Goal: Contribute content: Contribute content

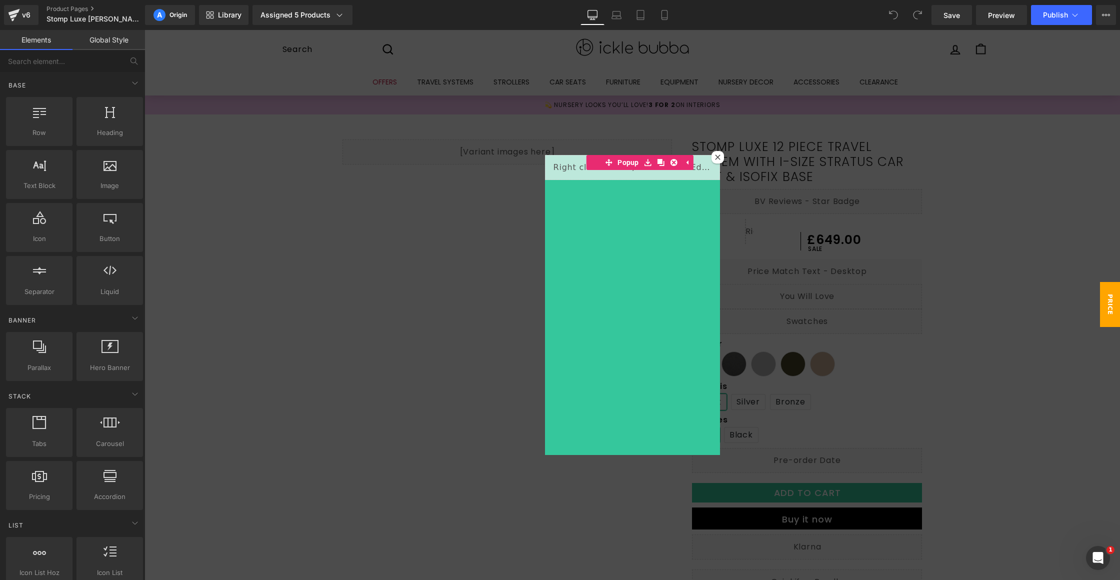
click at [715, 158] on icon at bounding box center [717, 156] width 5 height 5
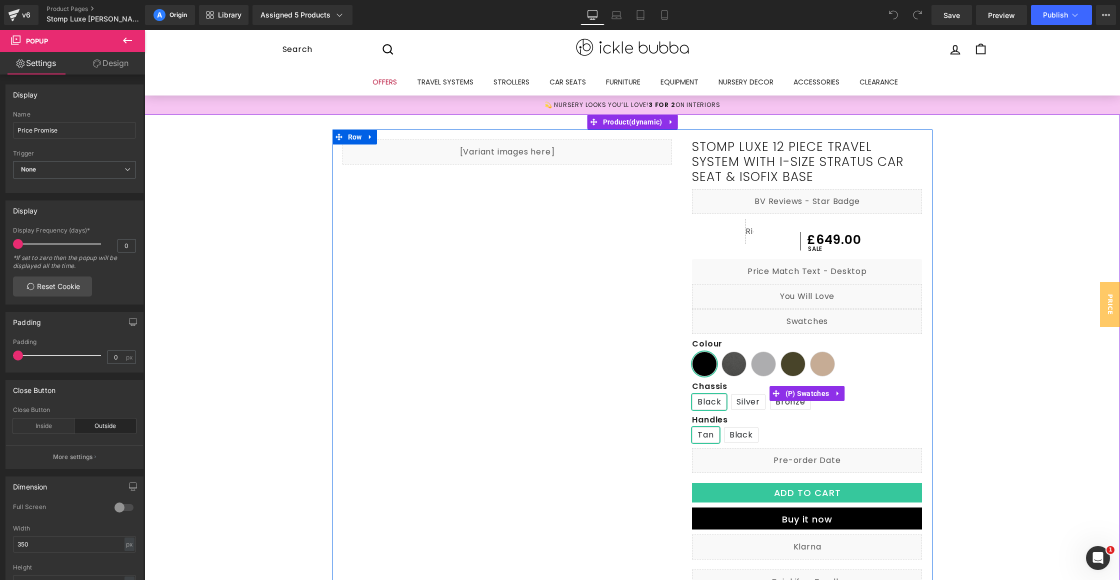
click at [705, 363] on span "Midnight" at bounding box center [704, 363] width 25 height 25
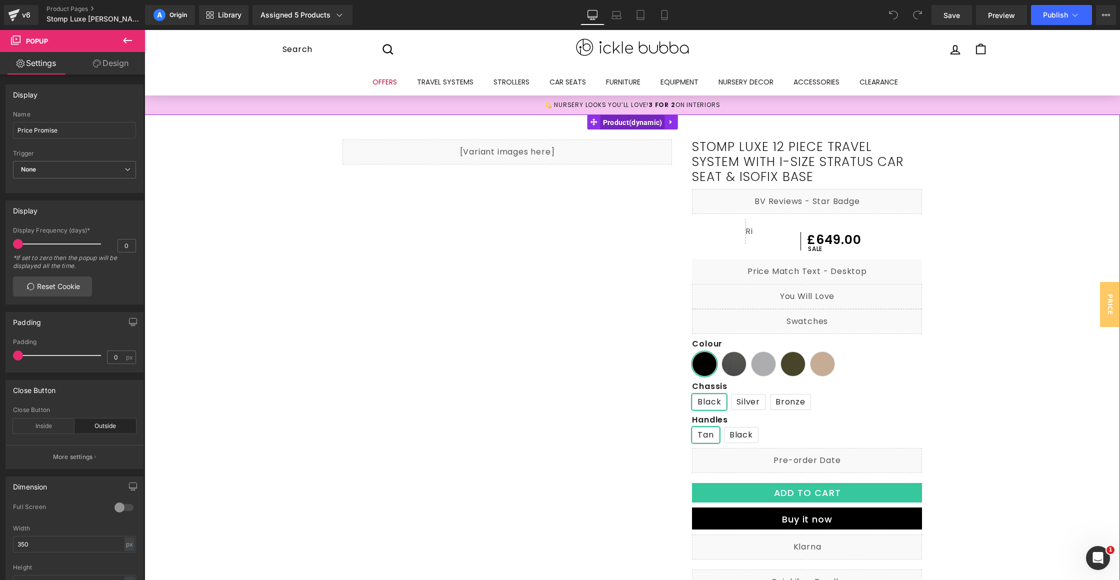
click at [640, 122] on span "Product" at bounding box center [632, 122] width 64 height 15
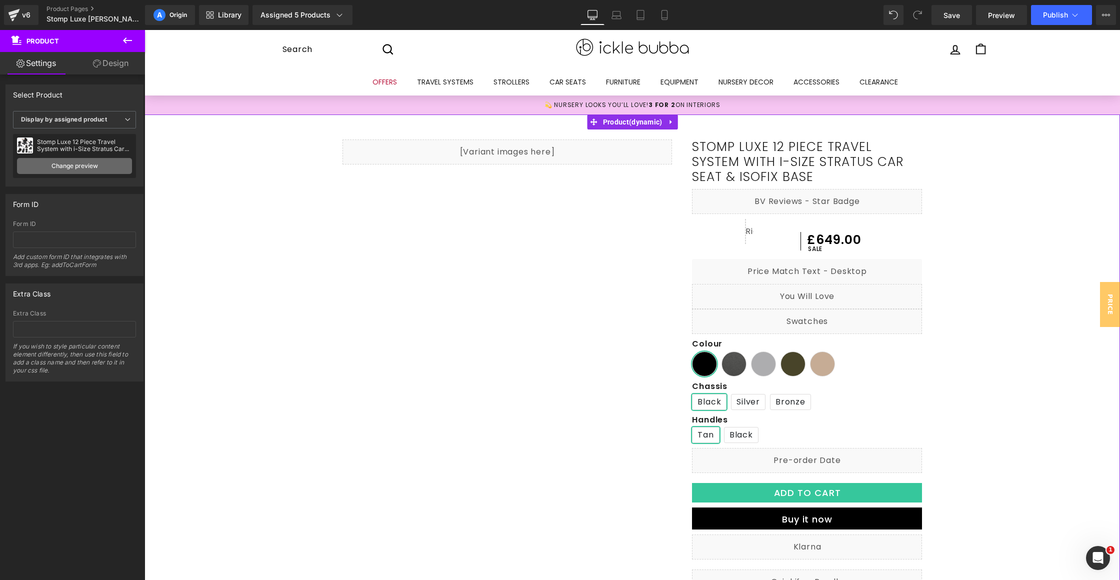
click at [74, 162] on link "Change preview" at bounding box center [74, 166] width 115 height 16
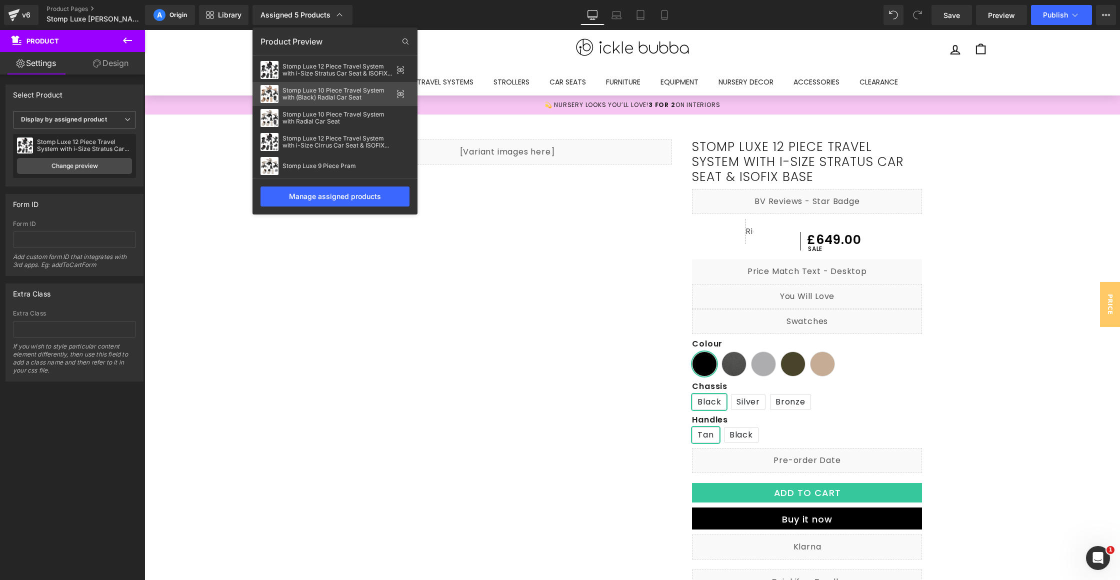
click at [345, 90] on div "Stomp Luxe 10 Piece Travel System with (Black) Radial Car Seat" at bounding box center [337, 94] width 110 height 14
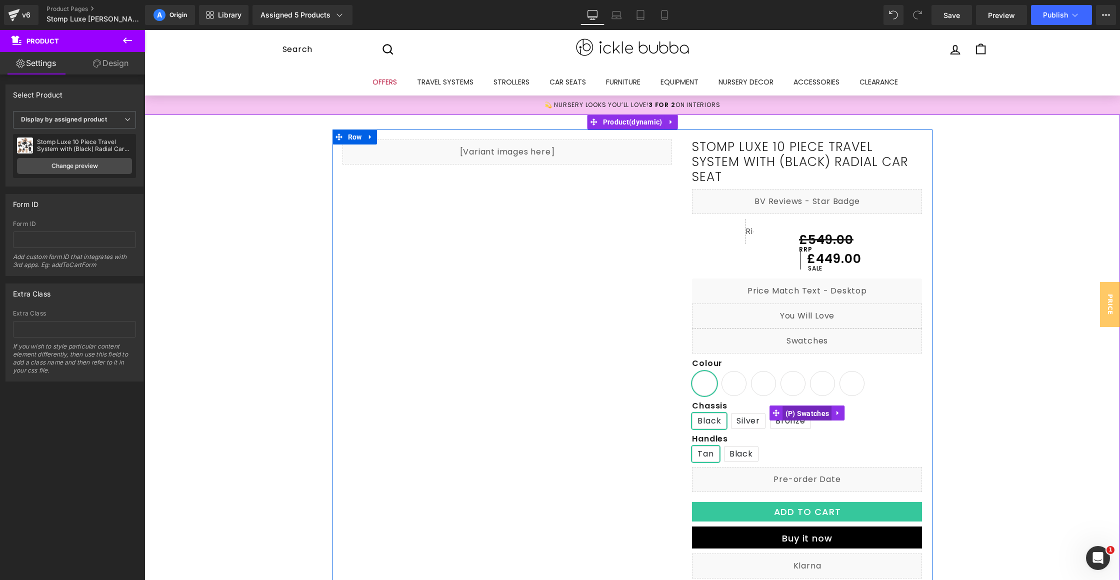
click at [804, 414] on span "(P) Swatches" at bounding box center [807, 413] width 49 height 15
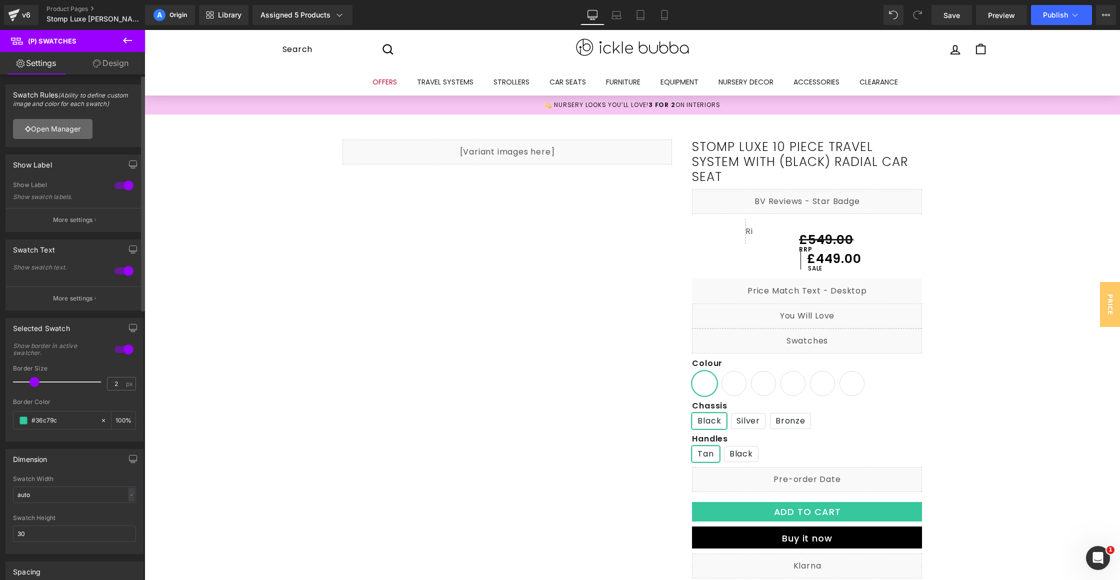
click at [74, 132] on link "Open Manager" at bounding box center [52, 129] width 79 height 20
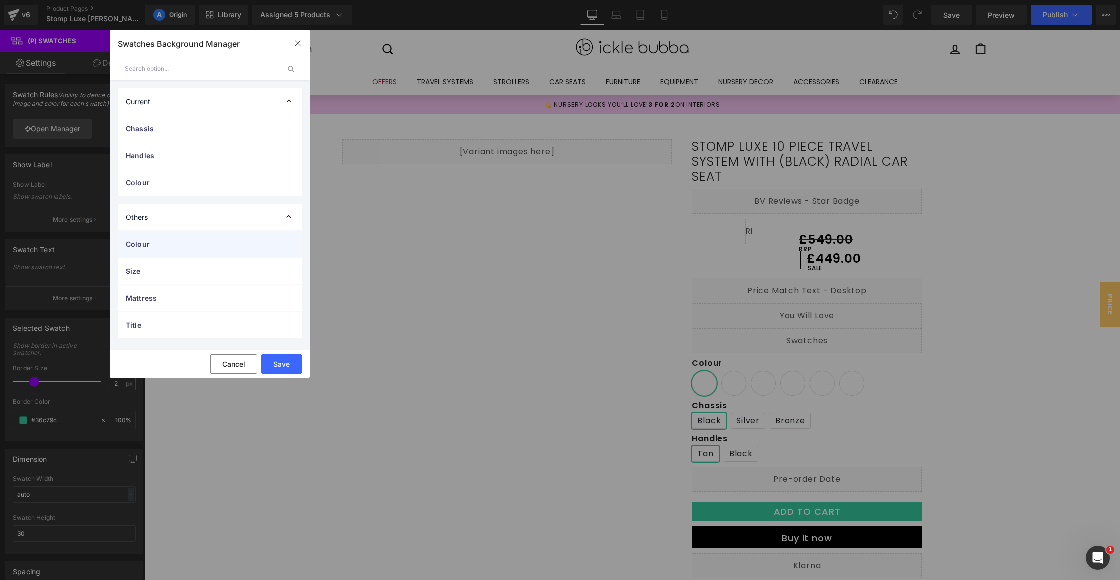
click at [213, 245] on span "Colour" at bounding box center [200, 244] width 148 height 10
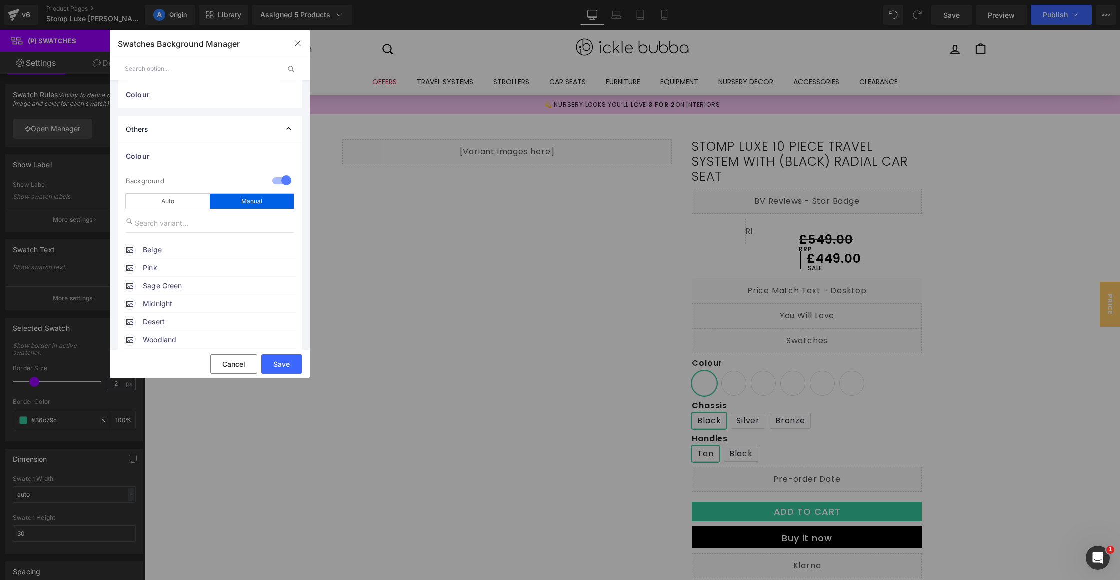
scroll to position [78, 0]
click at [182, 308] on span "Midnight" at bounding box center [219, 314] width 152 height 12
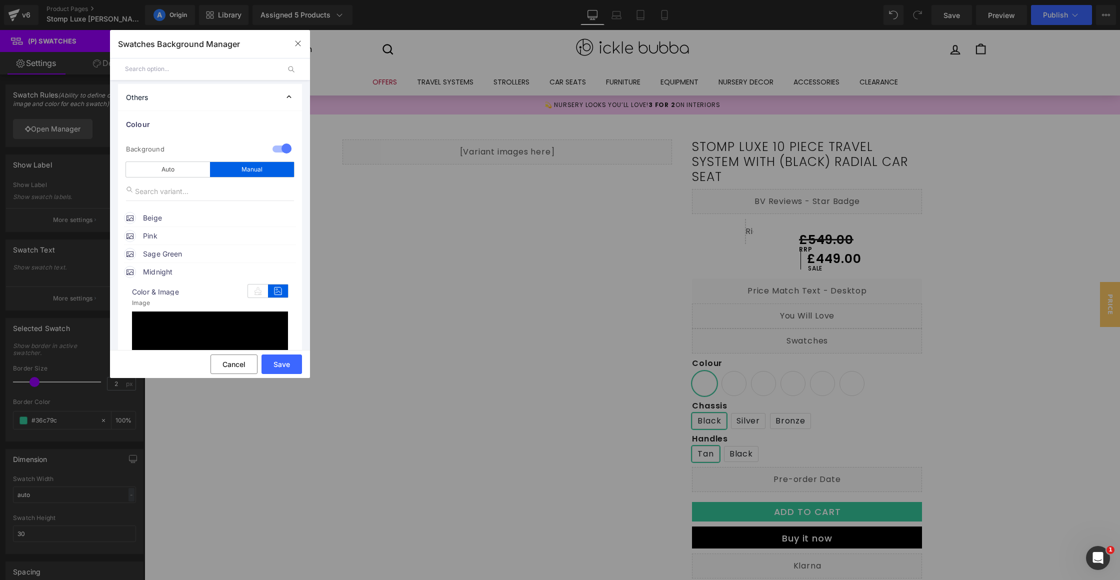
scroll to position [185, 0]
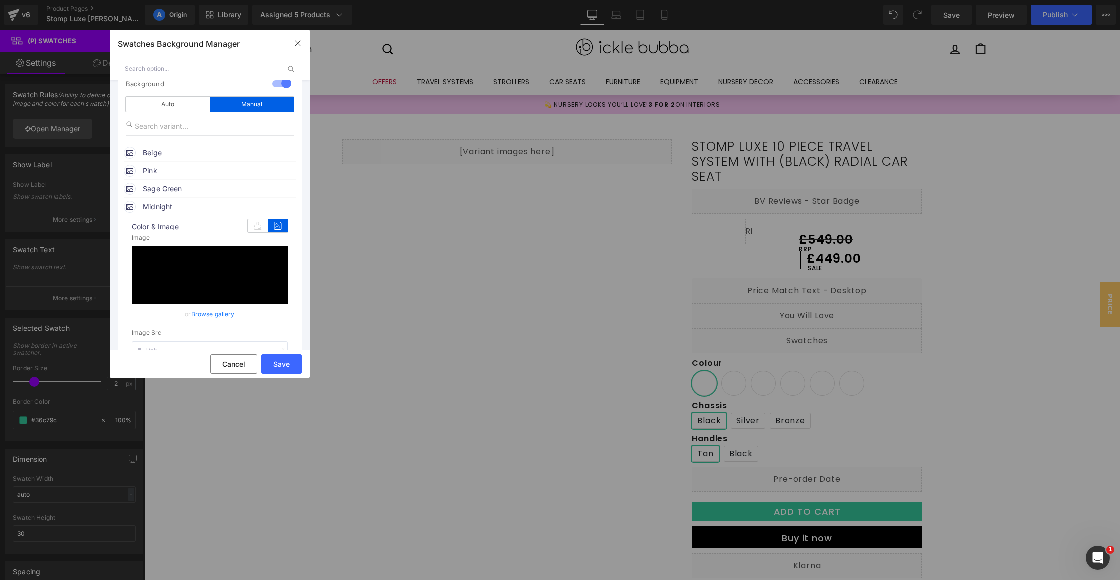
click at [164, 202] on span "Midnight" at bounding box center [219, 207] width 152 height 12
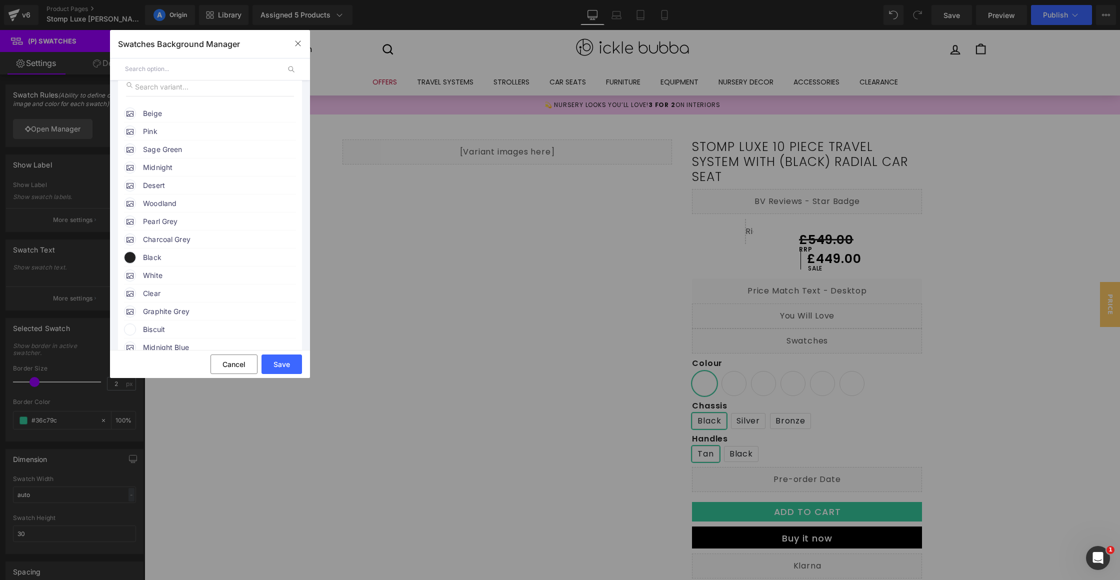
scroll to position [13, 0]
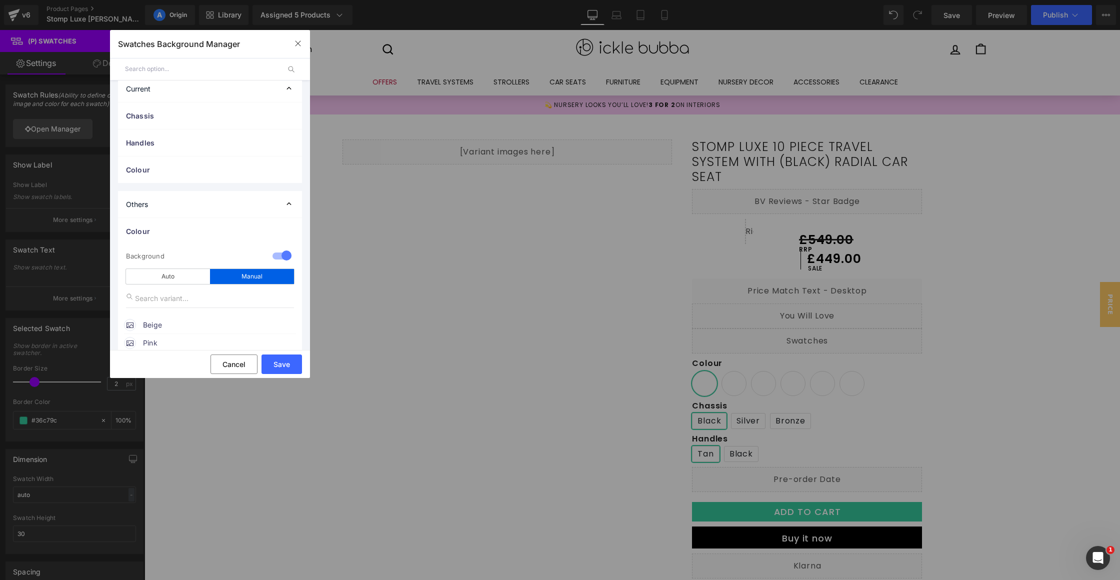
click at [188, 303] on input "text" at bounding box center [210, 298] width 168 height 19
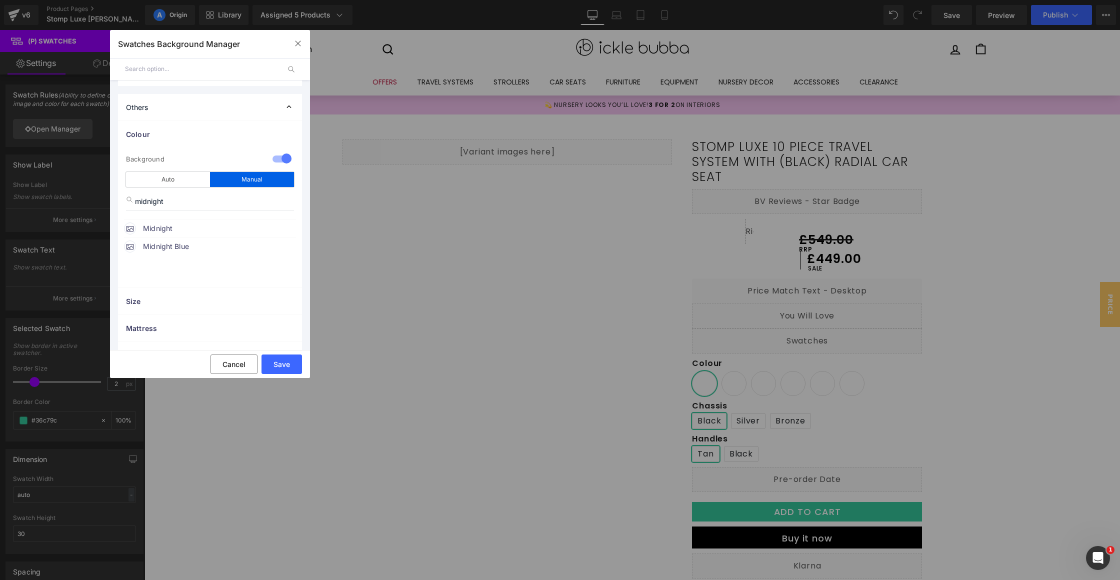
type input "midnight"
click at [195, 235] on li "Midnight image Color & Image image none 0 % https://ucarecdn.com/eac0ebe7-bb66-…" at bounding box center [210, 228] width 172 height 18
click at [159, 224] on span "Midnight" at bounding box center [219, 228] width 152 height 12
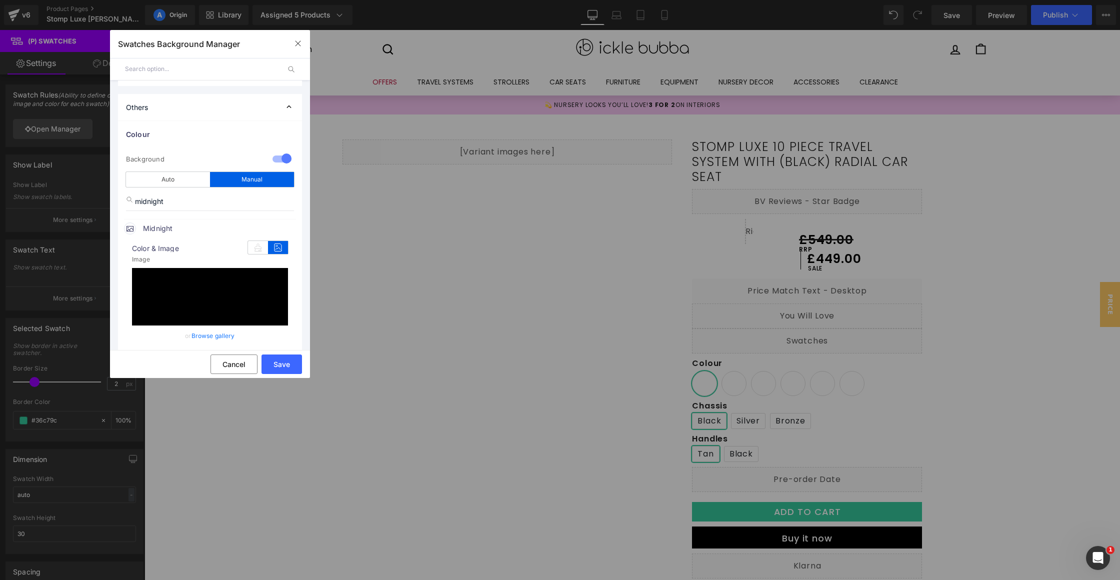
click at [277, 246] on icon at bounding box center [278, 247] width 20 height 13
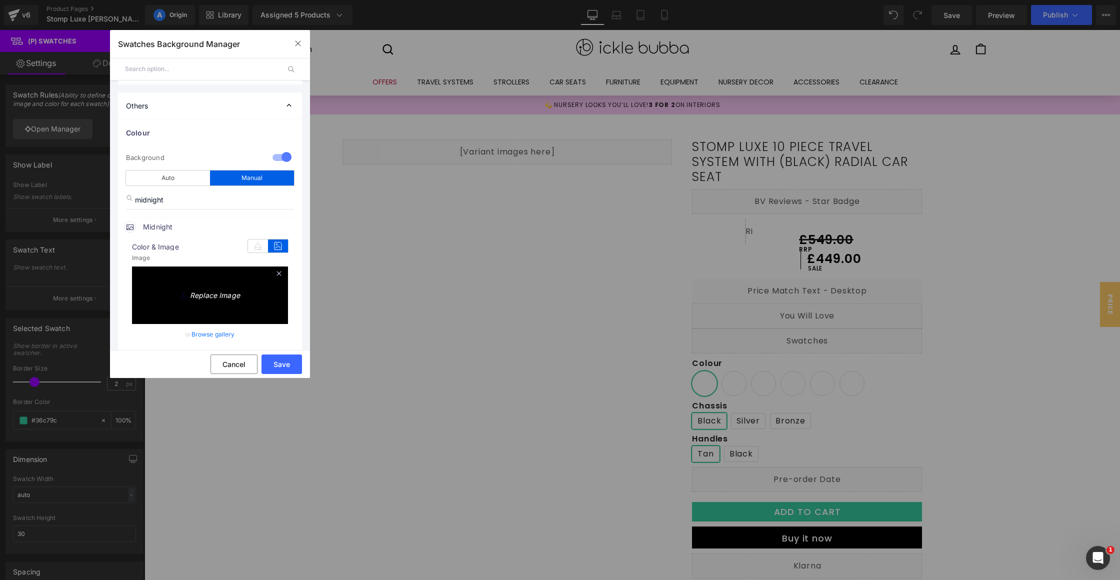
scroll to position [112, 0]
click at [253, 288] on link "Replace Image" at bounding box center [210, 292] width 156 height 54
type input "C:\fakepath\midnight.png"
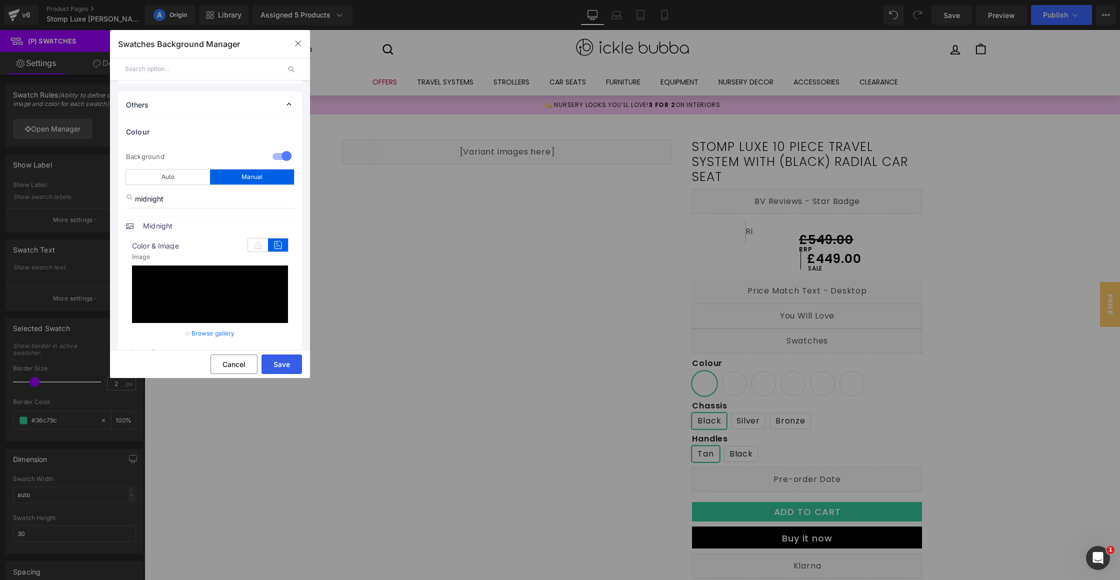
click at [285, 363] on button "Save" at bounding box center [281, 363] width 40 height 19
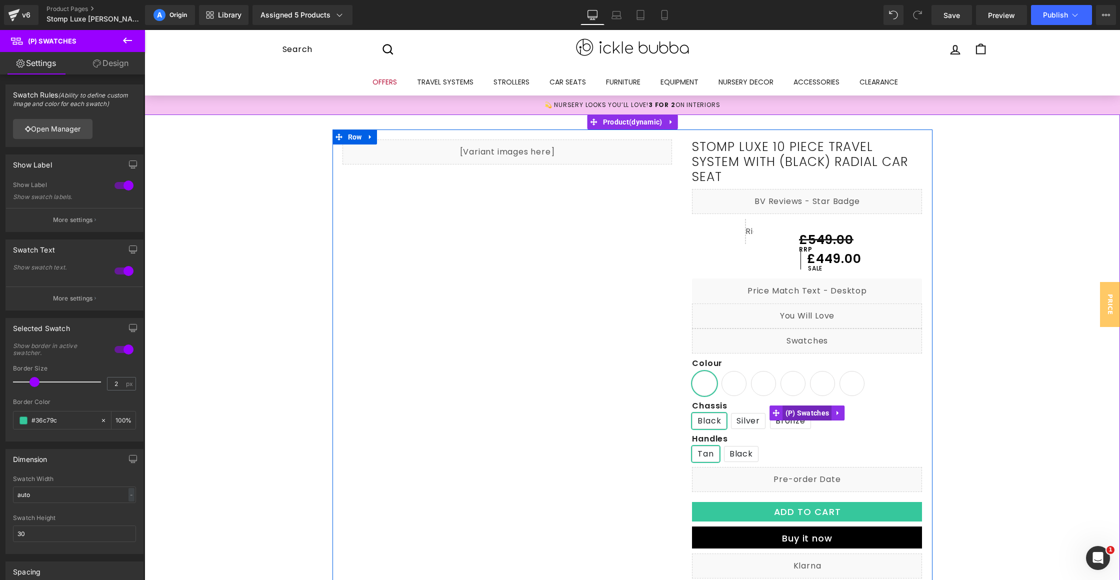
click at [805, 412] on span "(P) Swatches" at bounding box center [807, 412] width 49 height 15
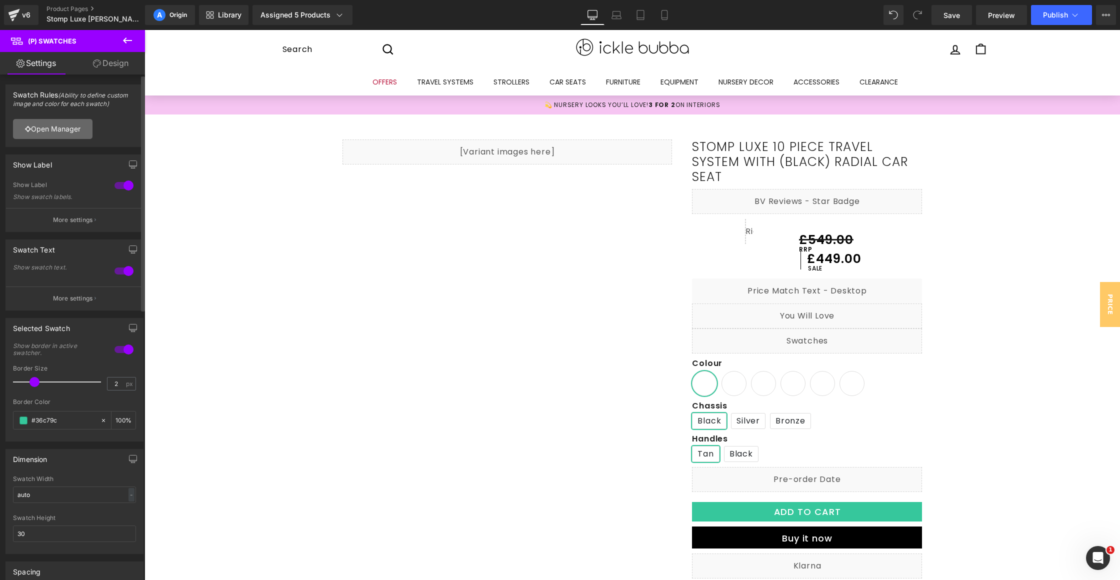
click at [67, 124] on link "Open Manager" at bounding box center [52, 129] width 79 height 20
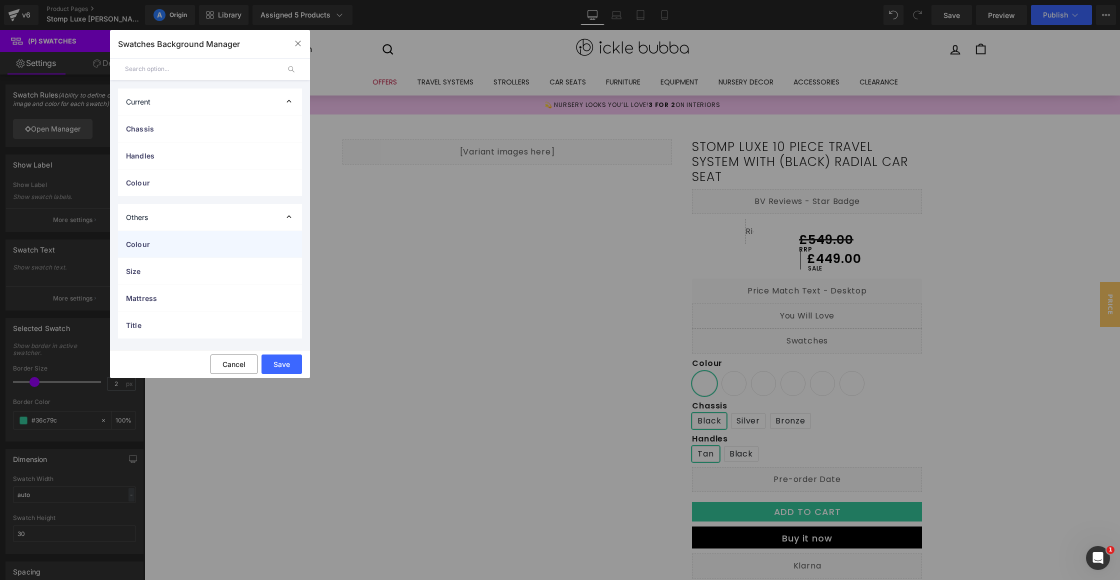
click at [163, 245] on span "Colour" at bounding box center [200, 244] width 148 height 10
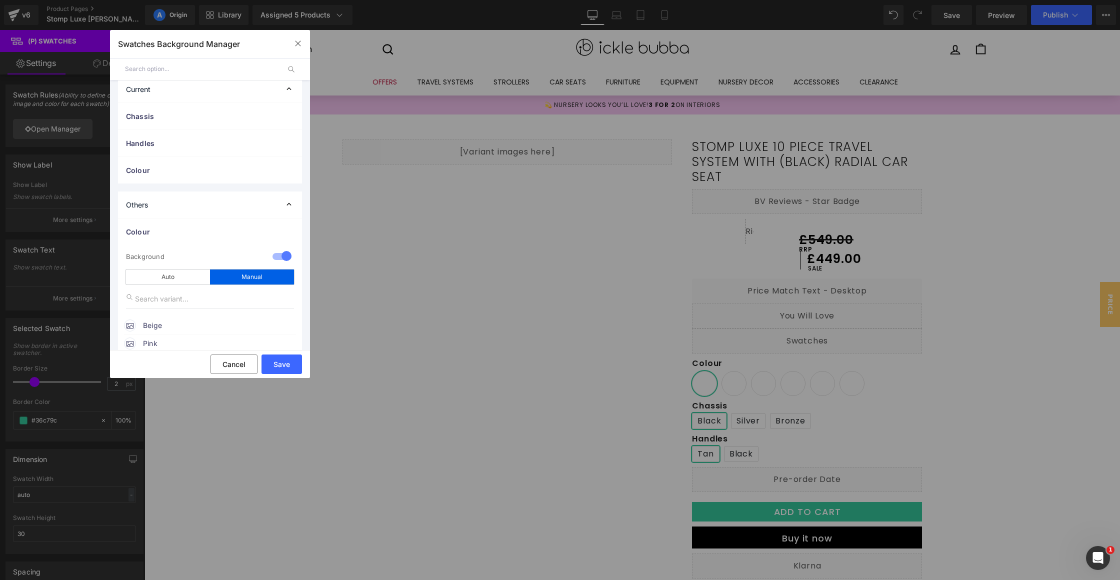
scroll to position [22, 0]
click at [191, 289] on input "text" at bounding box center [210, 288] width 168 height 19
type input "stone"
click at [184, 315] on span "Stone" at bounding box center [219, 316] width 152 height 12
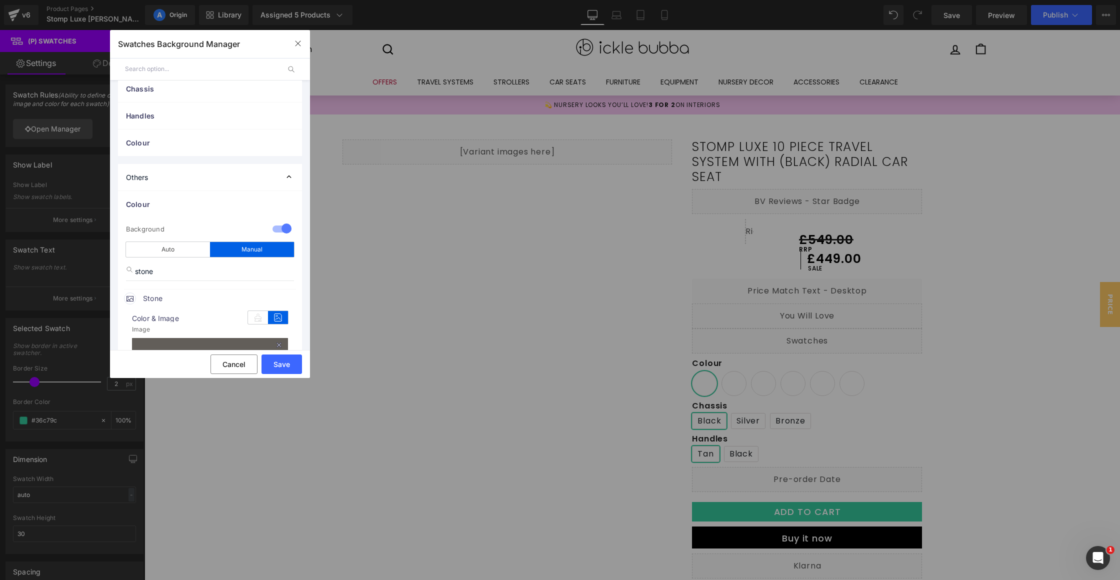
scroll to position [104, 0]
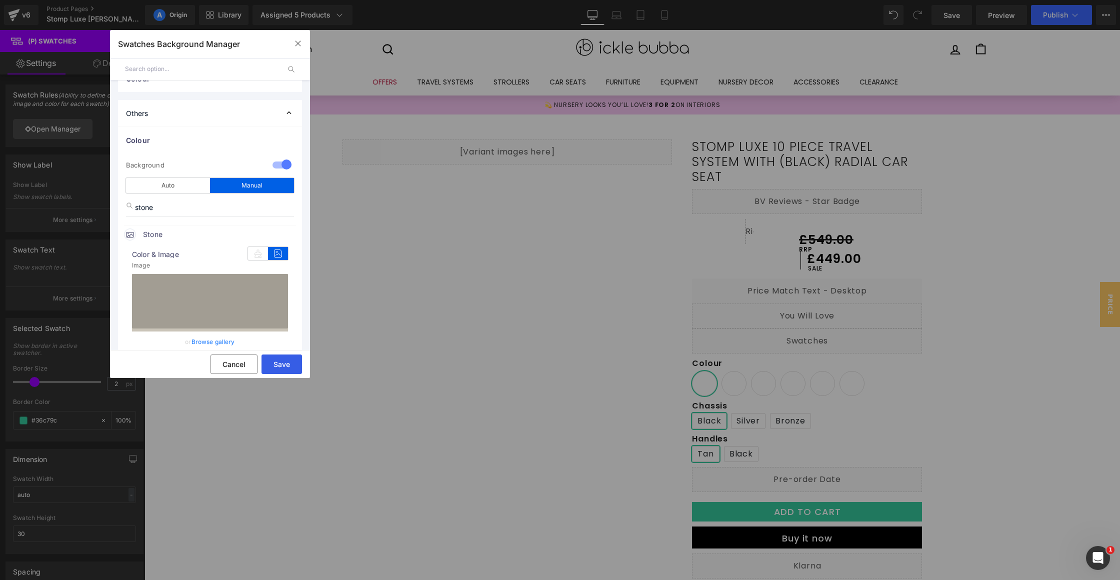
click at [290, 363] on button "Save" at bounding box center [281, 363] width 40 height 19
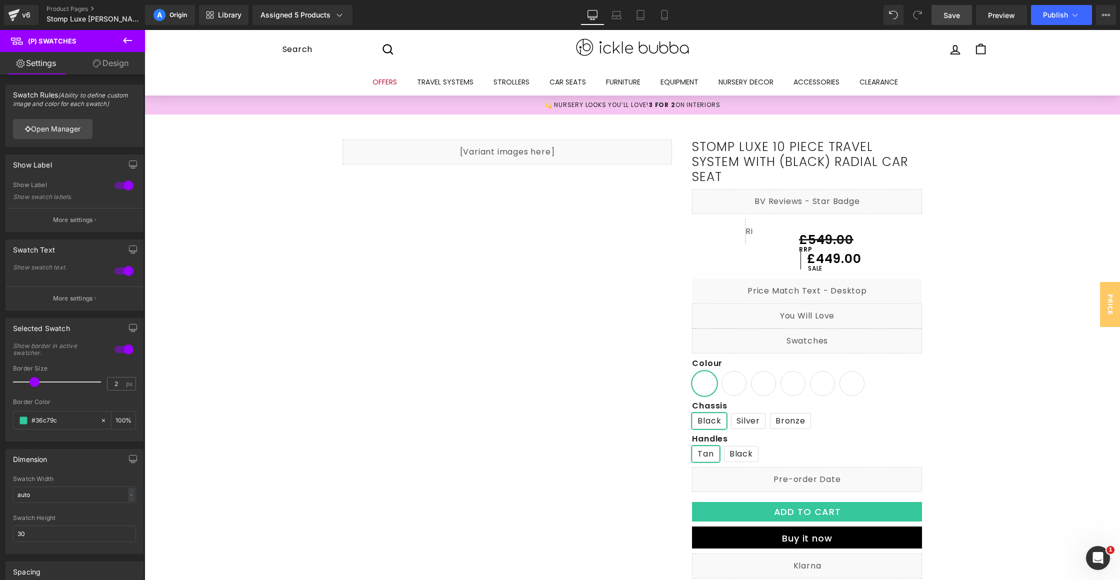
drag, startPoint x: 957, startPoint y: 12, endPoint x: 918, endPoint y: 11, distance: 39.0
click at [957, 12] on span "Save" at bounding box center [951, 15] width 16 height 10
click at [1054, 18] on span "Publish" at bounding box center [1055, 15] width 25 height 8
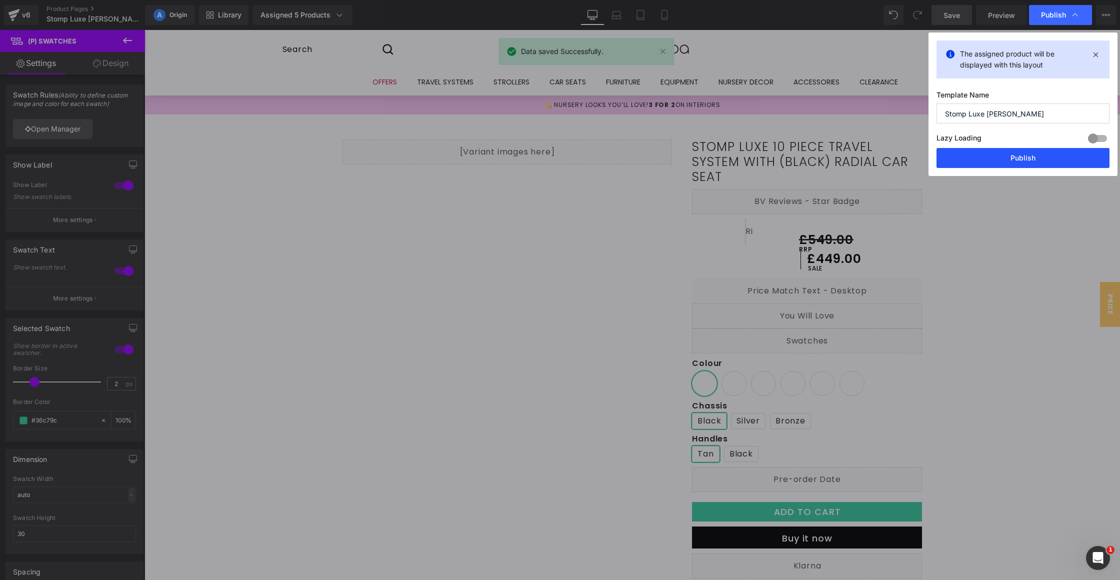
click at [1030, 153] on button "Publish" at bounding box center [1022, 158] width 173 height 20
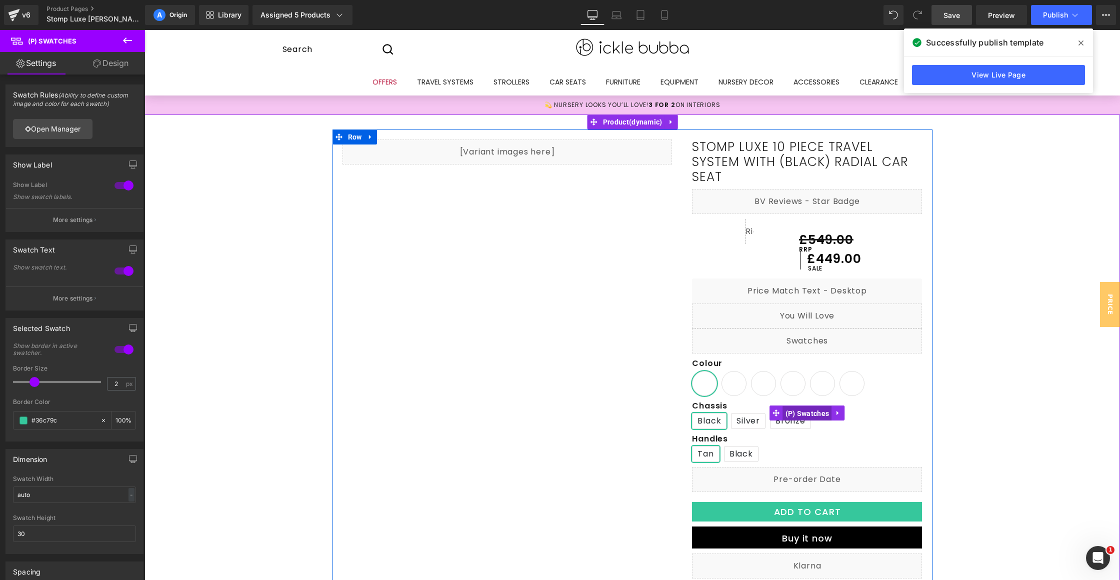
click at [800, 409] on span "(P) Swatches" at bounding box center [807, 413] width 49 height 15
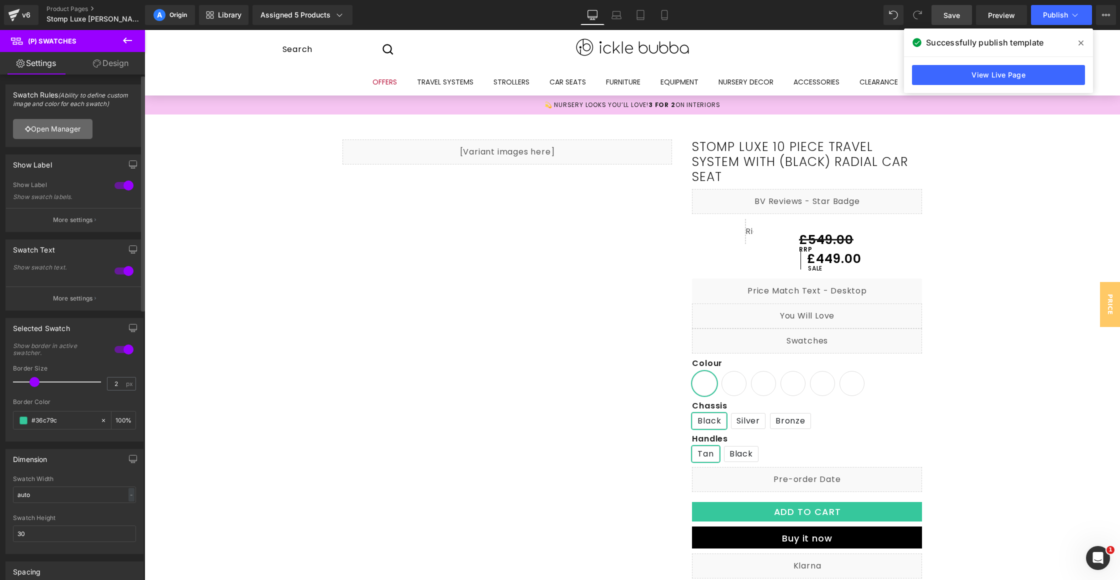
click at [61, 124] on link "Open Manager" at bounding box center [52, 129] width 79 height 20
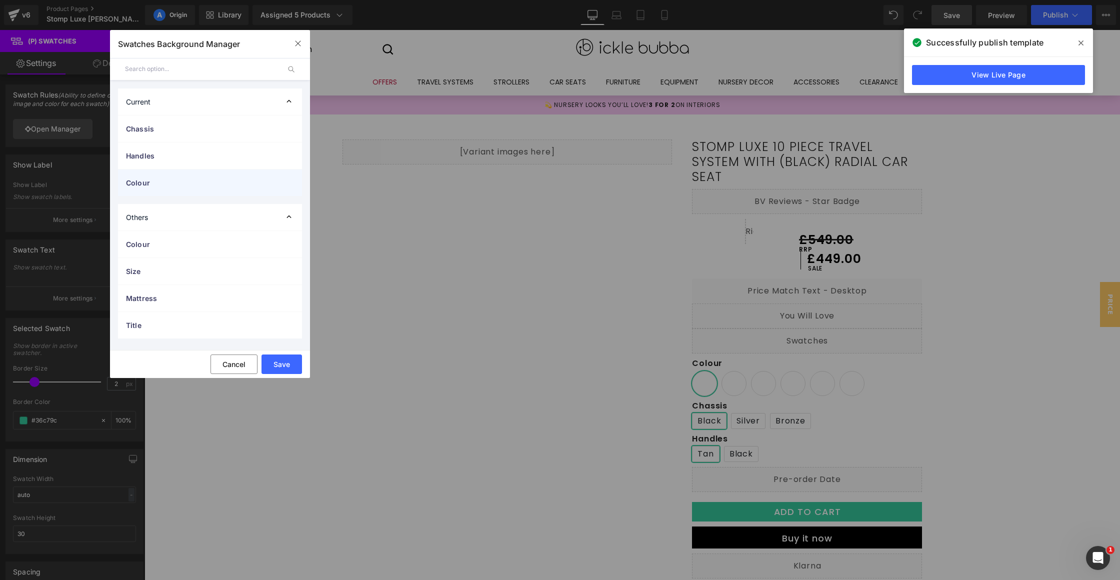
click at [188, 188] on div "Colour" at bounding box center [210, 182] width 184 height 26
click at [274, 206] on div at bounding box center [282, 207] width 24 height 19
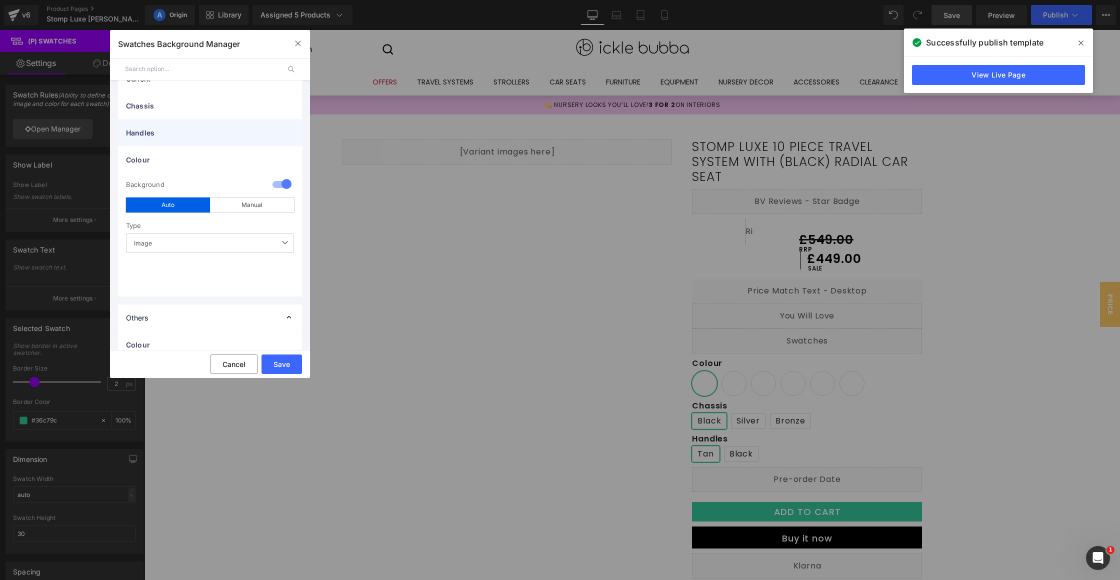
click at [159, 140] on div "Handles" at bounding box center [210, 132] width 184 height 26
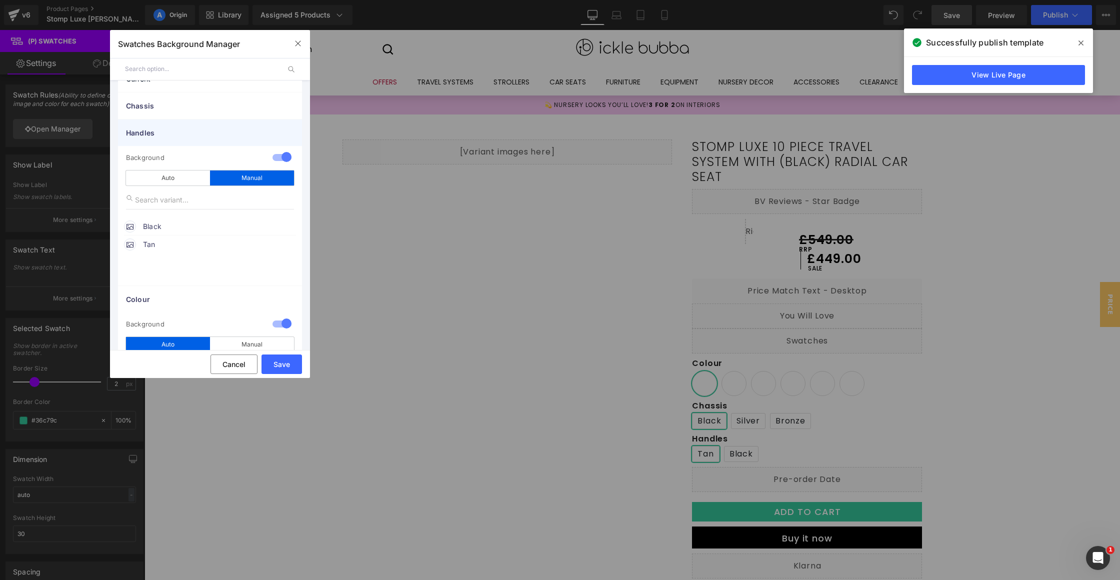
click at [161, 137] on span "Handles" at bounding box center [200, 132] width 148 height 10
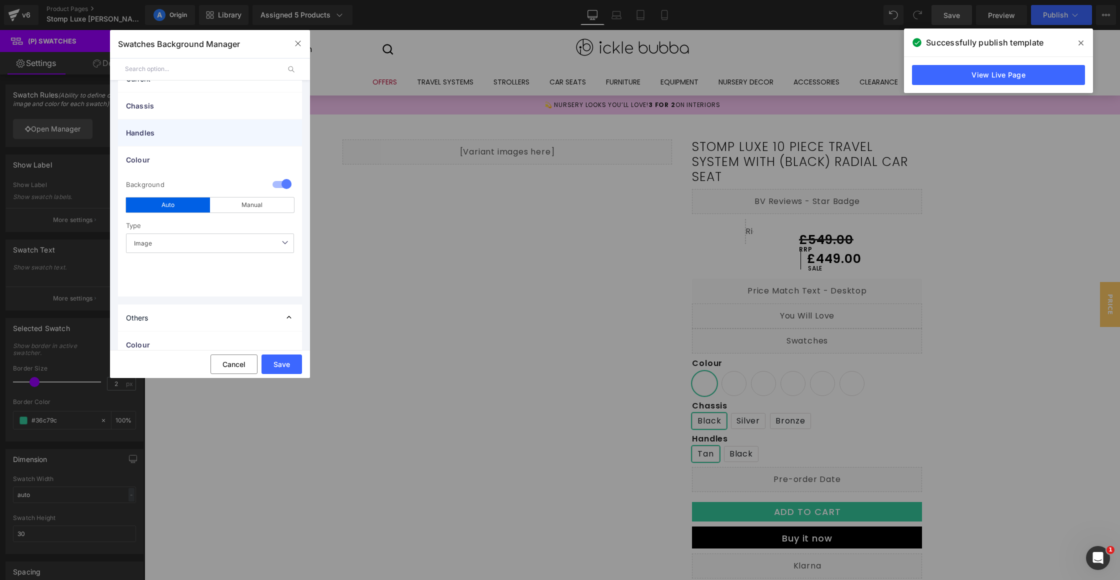
click at [153, 139] on div "Handles" at bounding box center [210, 132] width 184 height 26
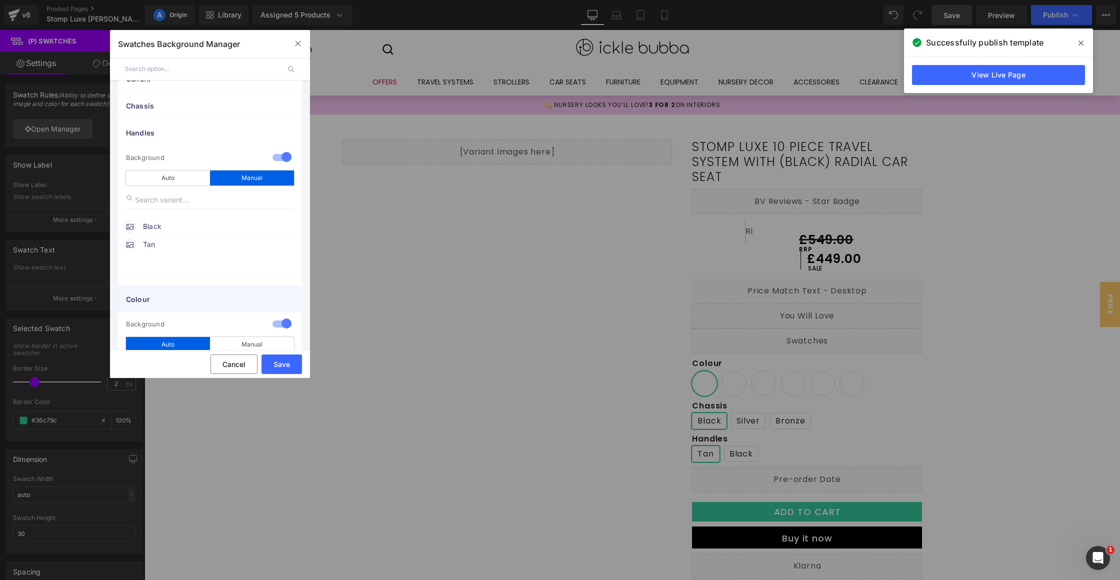
click at [162, 294] on span "Colour" at bounding box center [200, 299] width 148 height 10
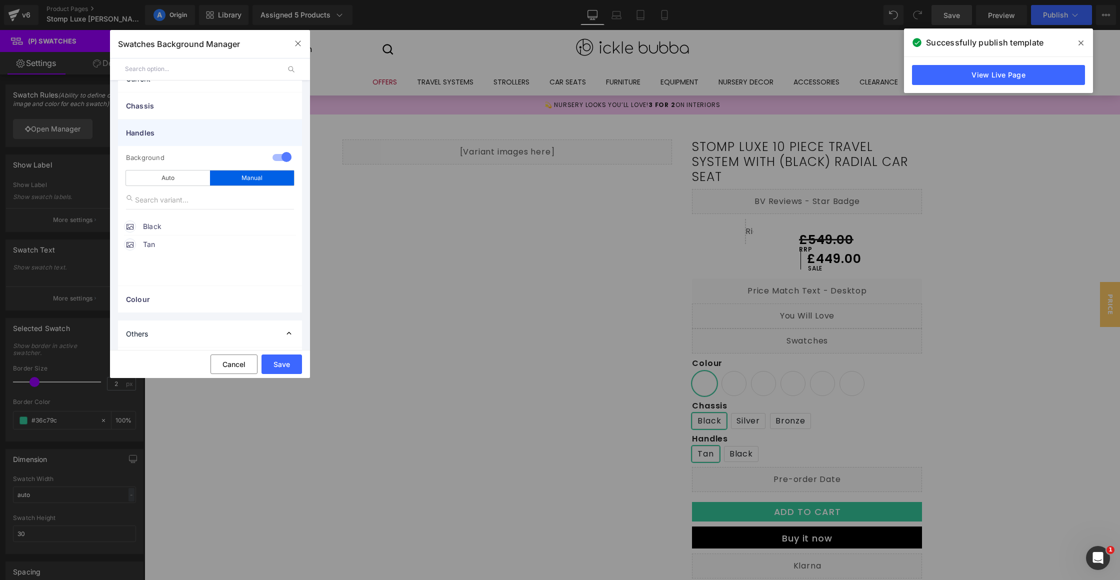
click at [174, 138] on div "Handles" at bounding box center [210, 132] width 184 height 26
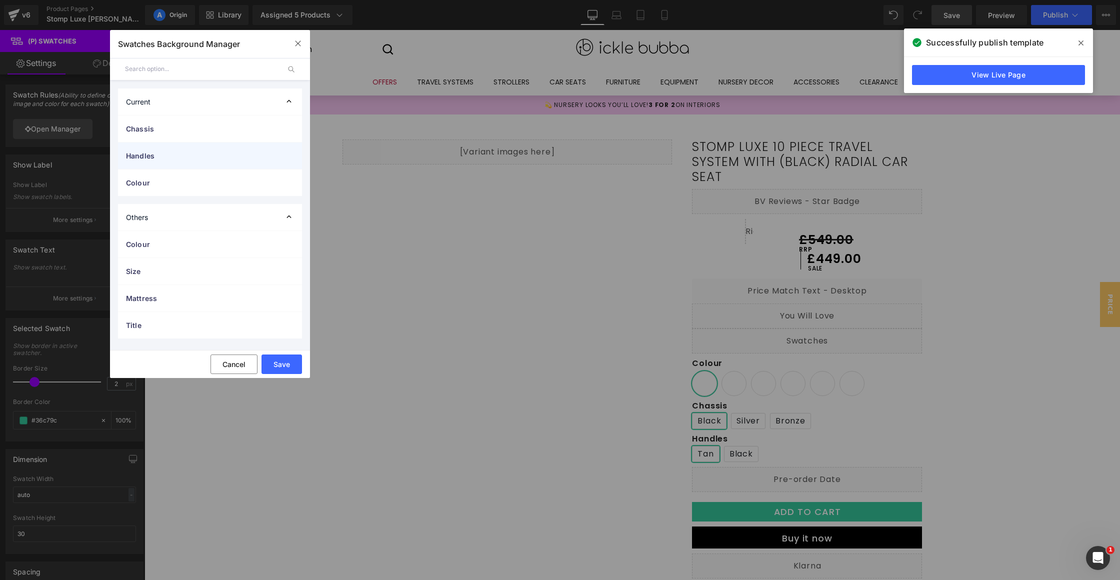
scroll to position [0, 0]
click at [171, 182] on span "Colour" at bounding box center [200, 182] width 148 height 10
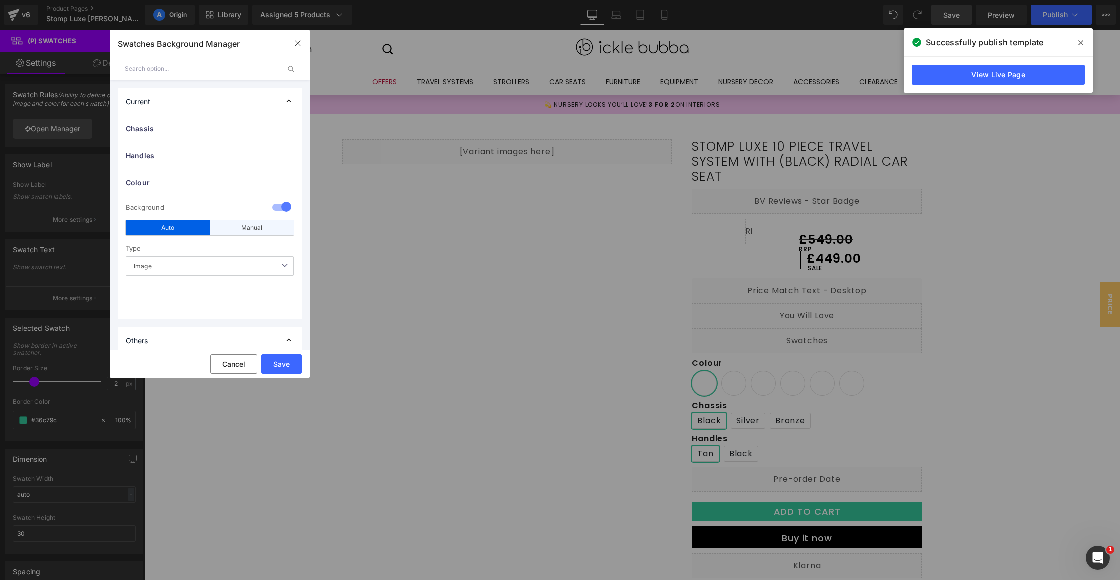
click at [238, 228] on div "Manual" at bounding box center [252, 227] width 84 height 15
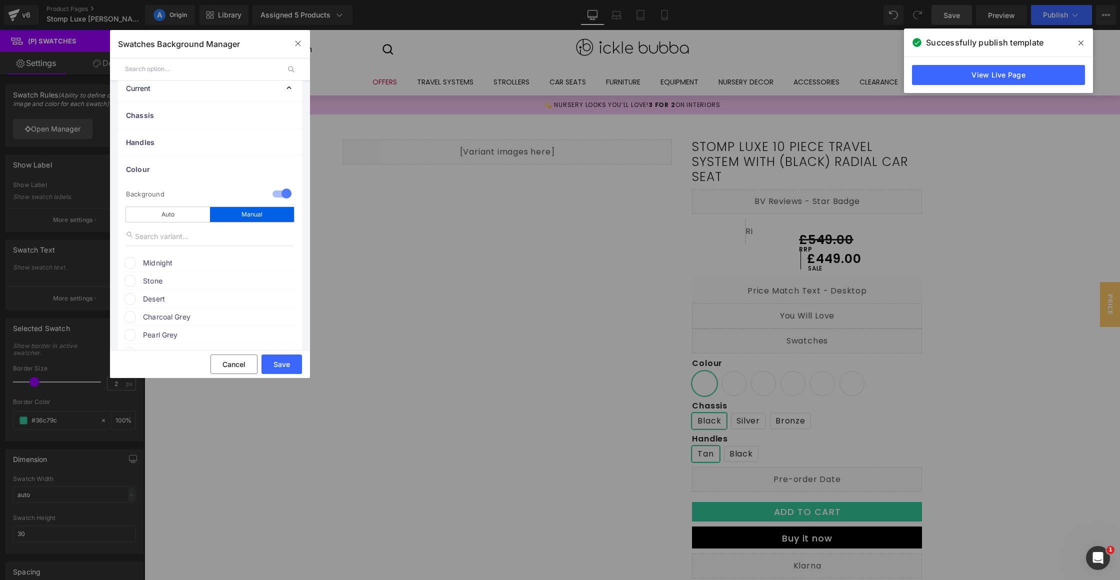
scroll to position [14, 0]
click at [163, 262] on span "Midnight" at bounding box center [219, 262] width 152 height 12
click at [276, 281] on icon at bounding box center [278, 281] width 20 height 13
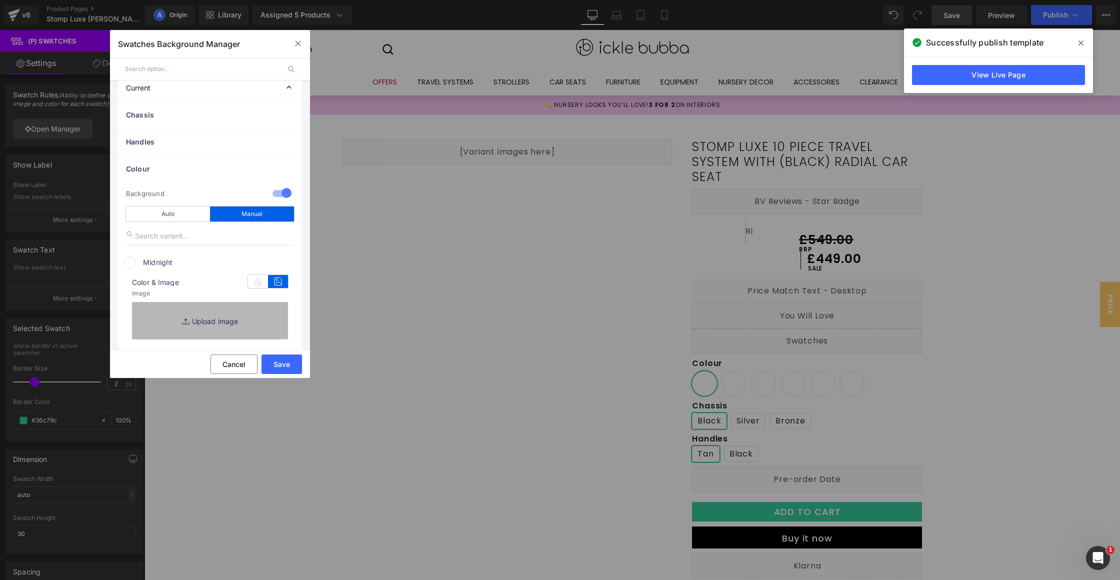
click at [220, 319] on link "Replace Image" at bounding box center [210, 320] width 156 height 37
type input "C:\fakepath\midnight.png"
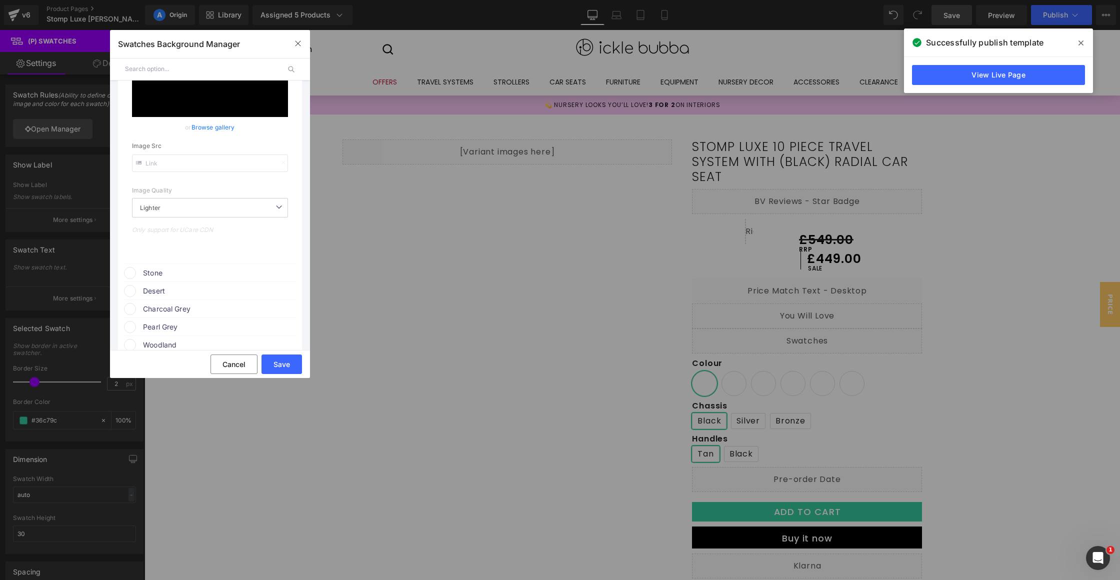
scroll to position [266, 0]
click at [192, 257] on span "Stone" at bounding box center [219, 263] width 152 height 12
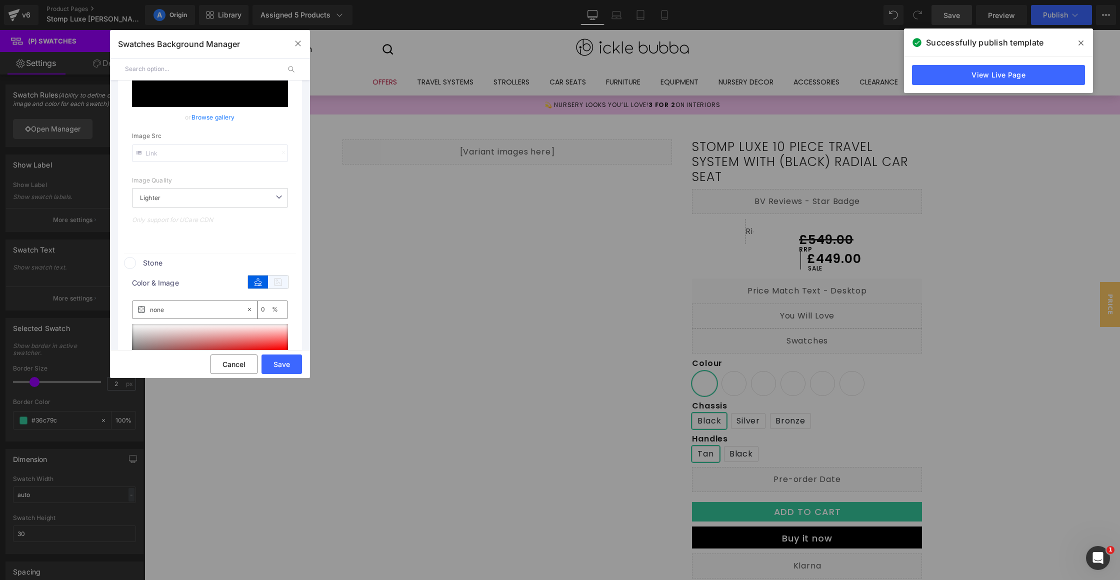
click at [270, 283] on icon at bounding box center [278, 281] width 20 height 13
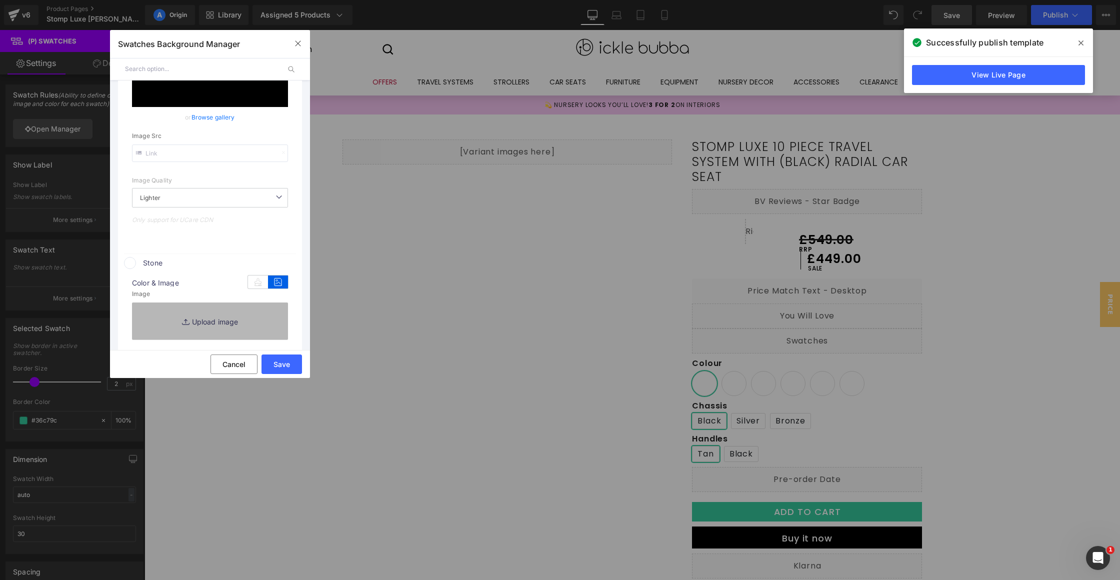
scroll to position [373, 0]
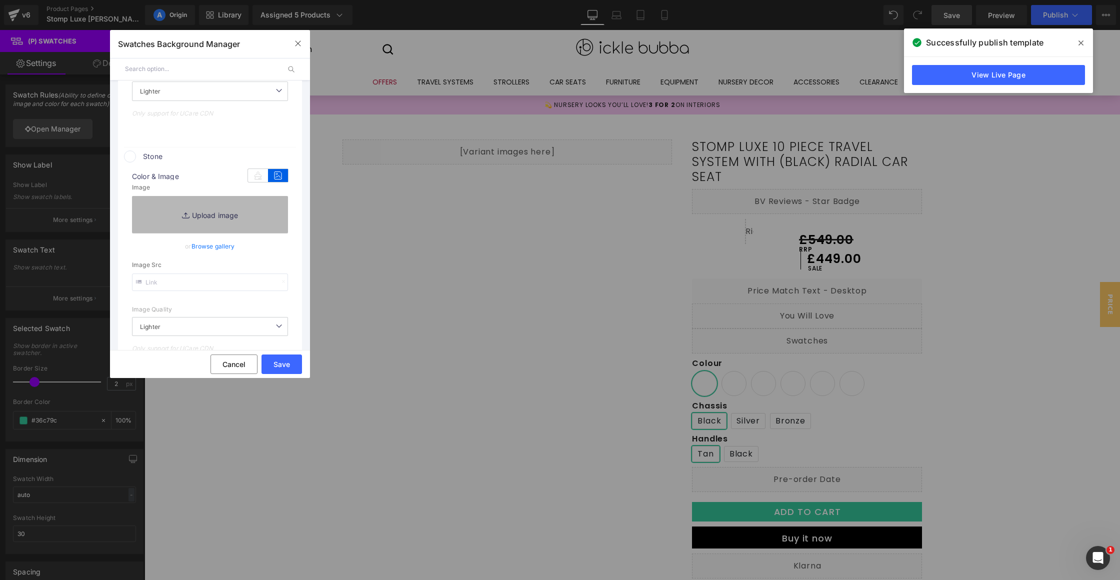
click at [211, 224] on link "Replace Image" at bounding box center [210, 214] width 156 height 37
type input "C:\fakepath\stone.png"
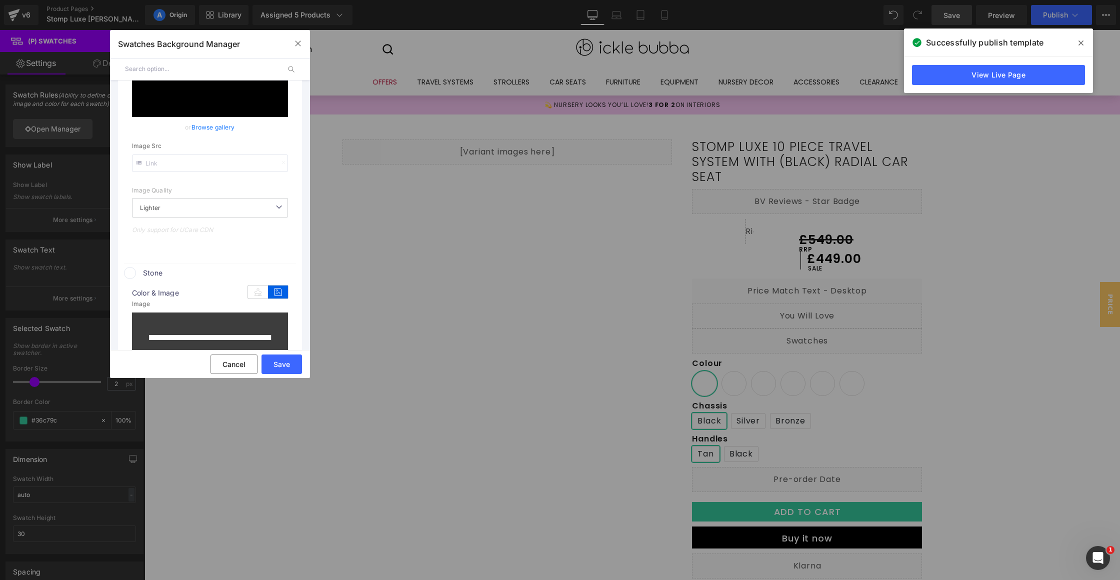
scroll to position [319, 0]
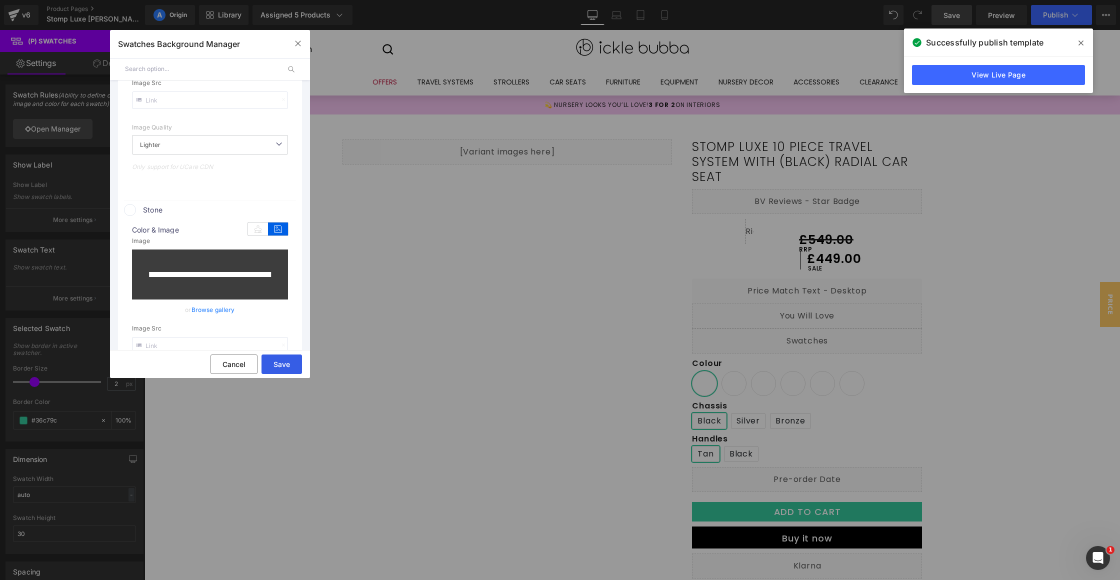
click at [282, 362] on button "Save" at bounding box center [281, 363] width 40 height 19
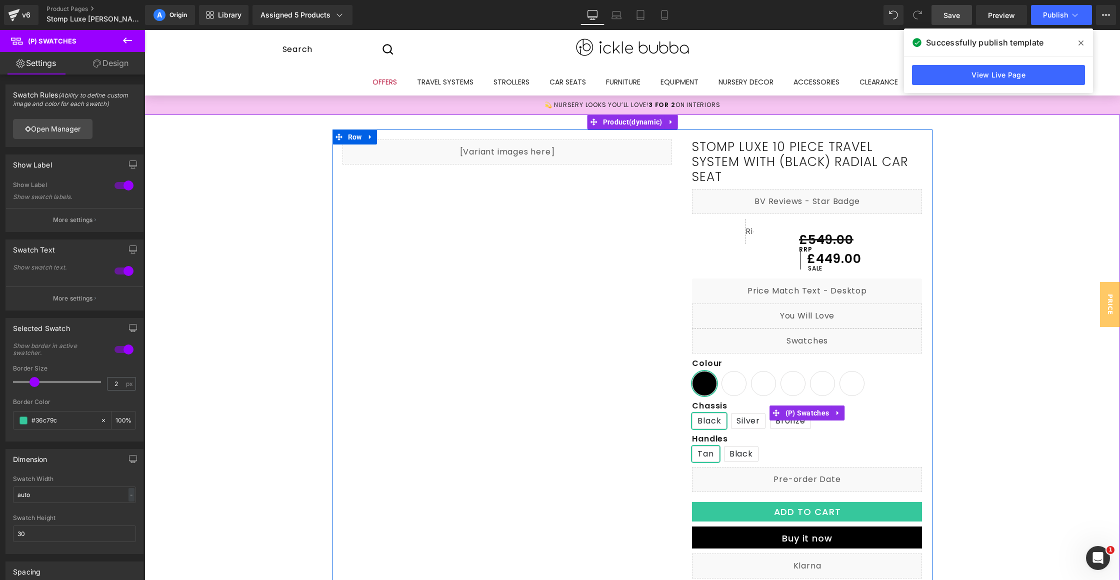
click at [798, 422] on span "Bronze" at bounding box center [790, 420] width 35 height 15
click at [799, 415] on span "(P) Swatches" at bounding box center [807, 412] width 49 height 15
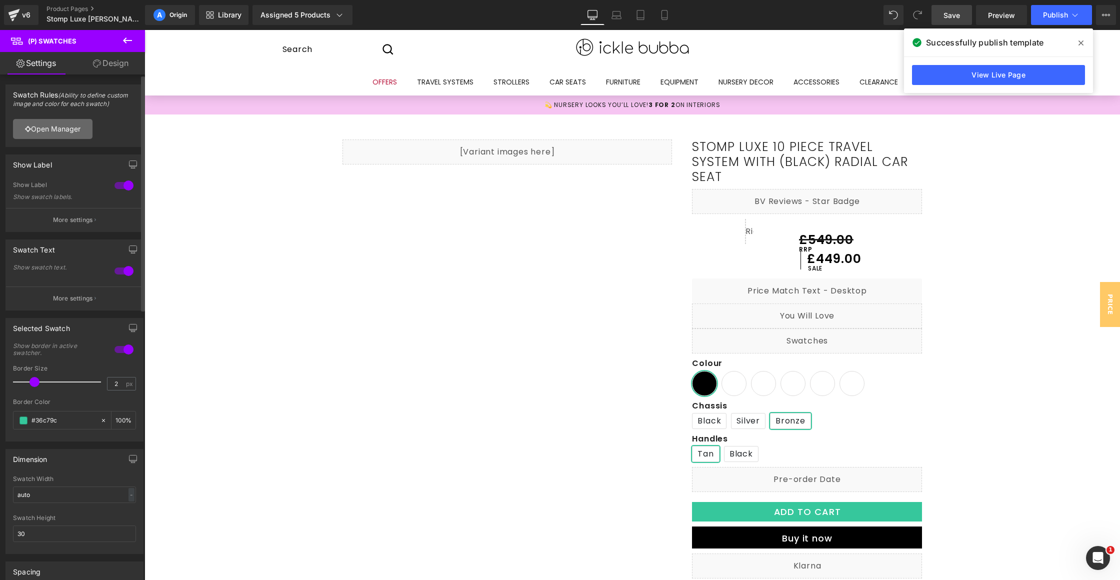
click at [75, 131] on link "Open Manager" at bounding box center [52, 129] width 79 height 20
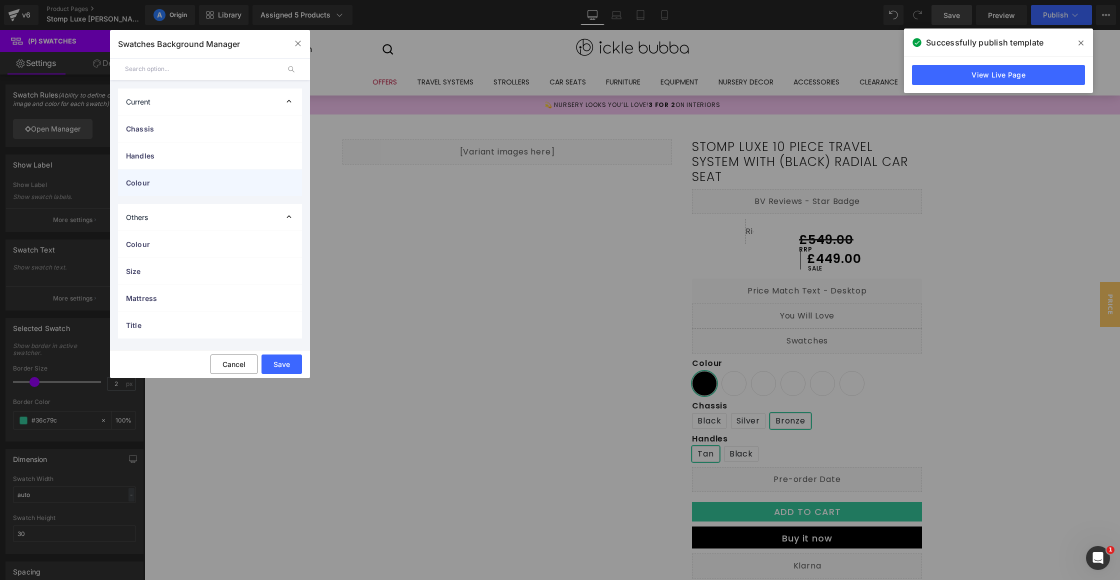
click at [250, 182] on span "Colour" at bounding box center [200, 182] width 148 height 10
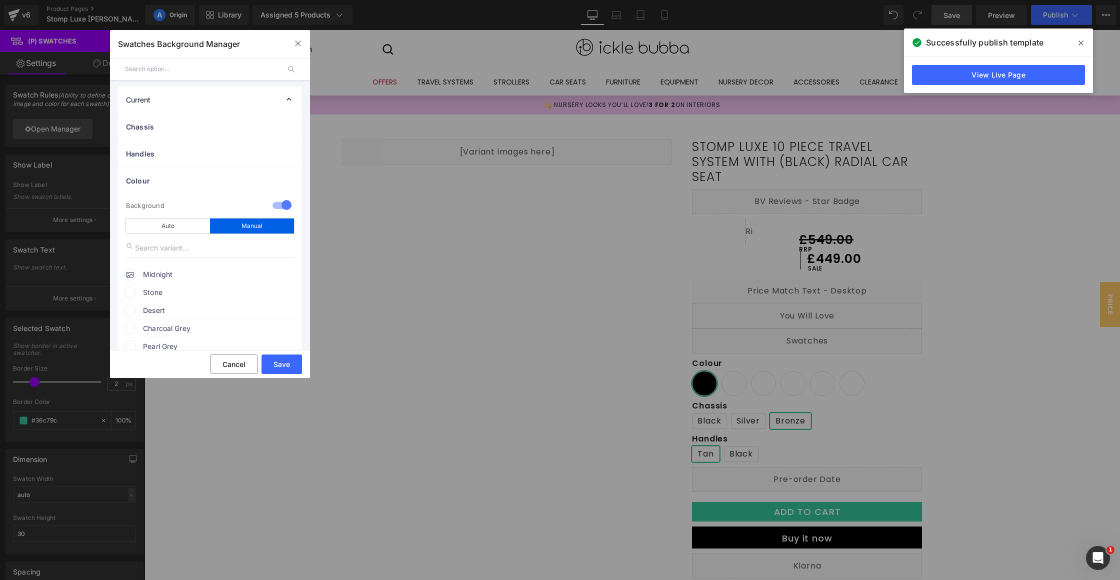
scroll to position [2, 0]
click at [201, 294] on span "Stone" at bounding box center [219, 292] width 152 height 12
click at [272, 305] on icon at bounding box center [278, 310] width 20 height 13
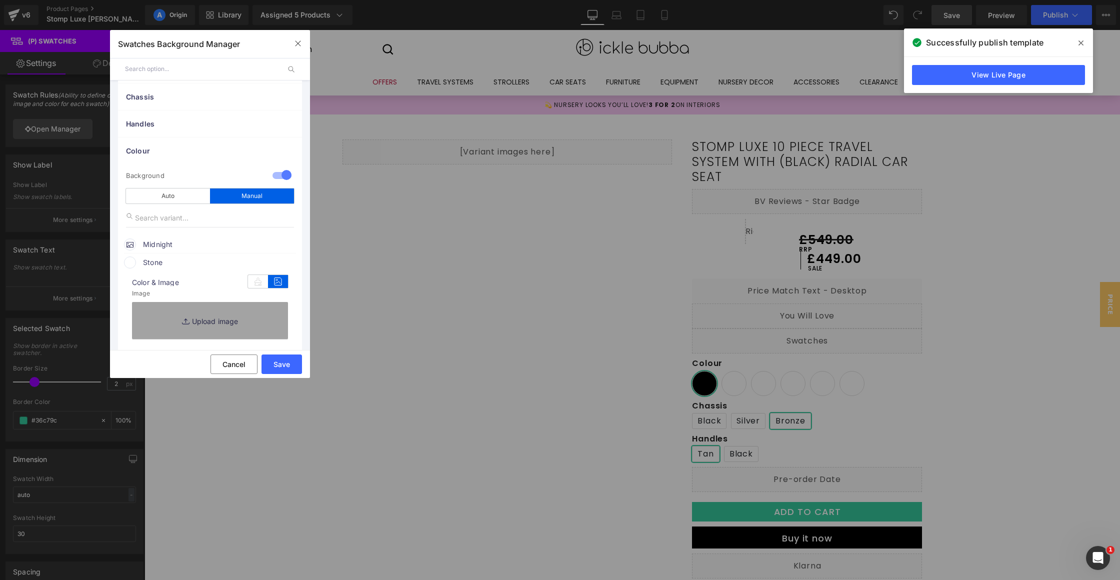
scroll to position [99, 0]
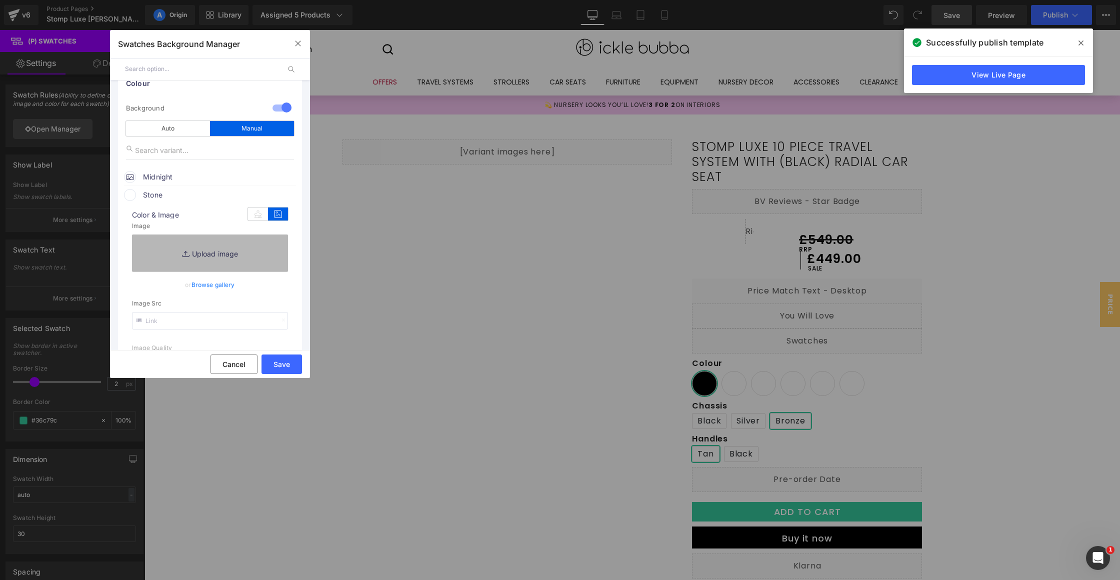
click at [200, 250] on link "Replace Image" at bounding box center [210, 252] width 156 height 37
type input "C:\fakepath\stone.png"
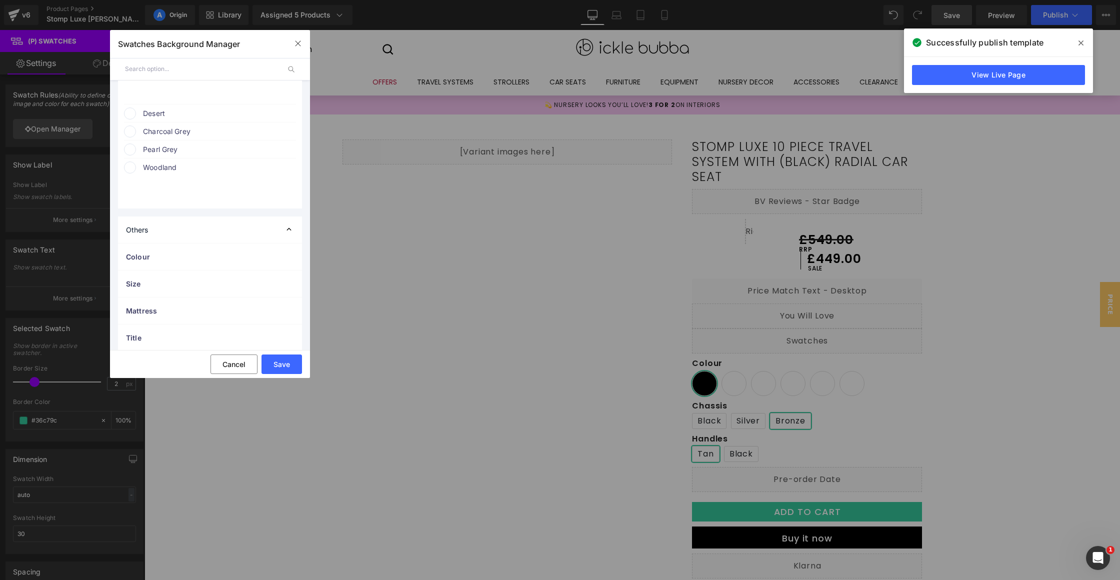
scroll to position [425, 0]
click at [164, 119] on span "Desert" at bounding box center [219, 122] width 152 height 12
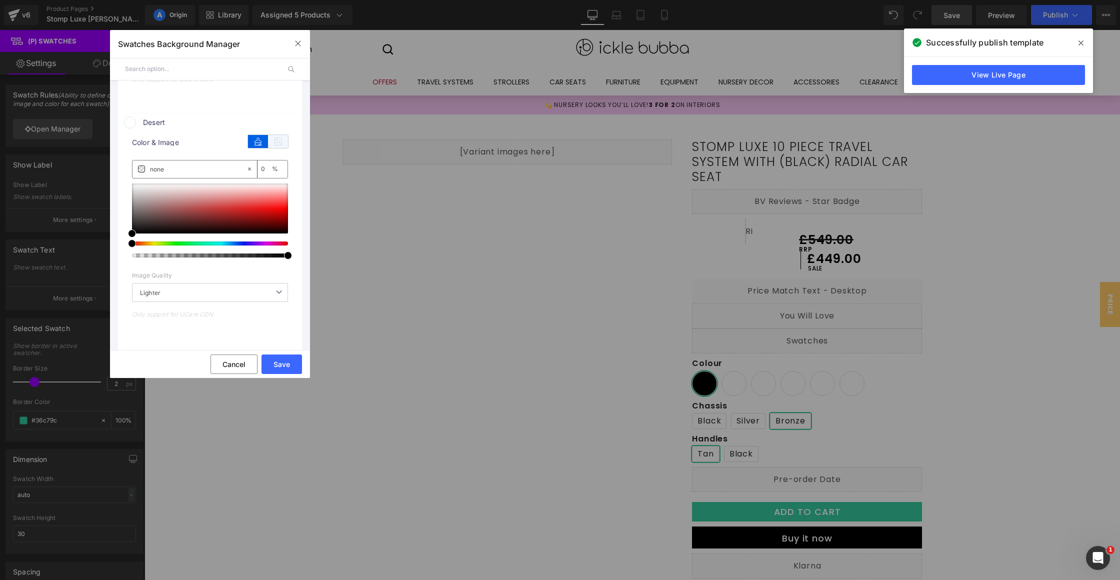
click at [272, 137] on icon at bounding box center [278, 141] width 20 height 13
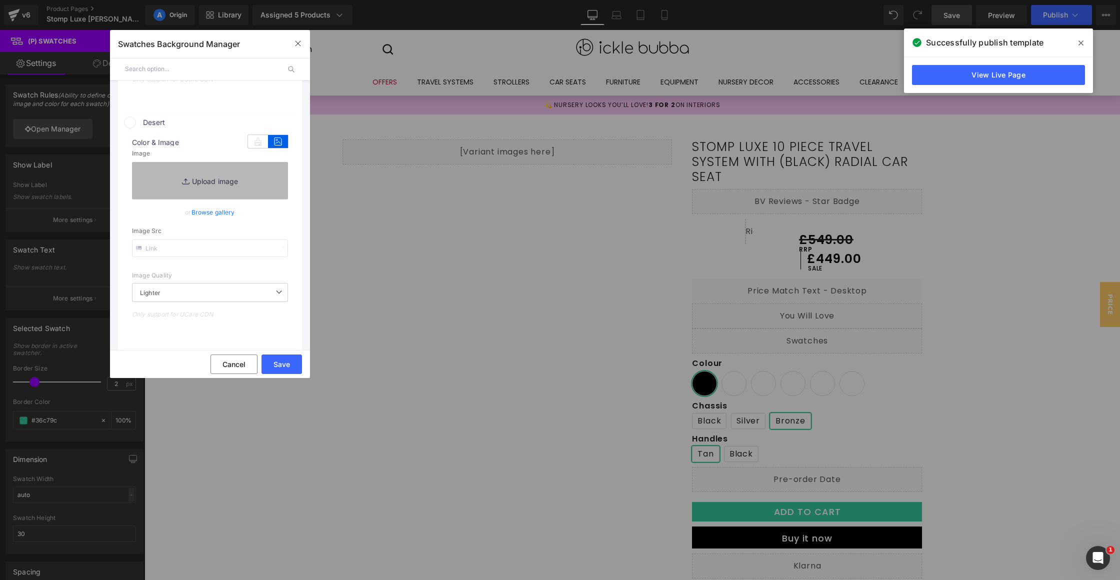
click at [193, 187] on link "Replace Image" at bounding box center [210, 180] width 156 height 37
type input "C:\fakepath\Desert.png"
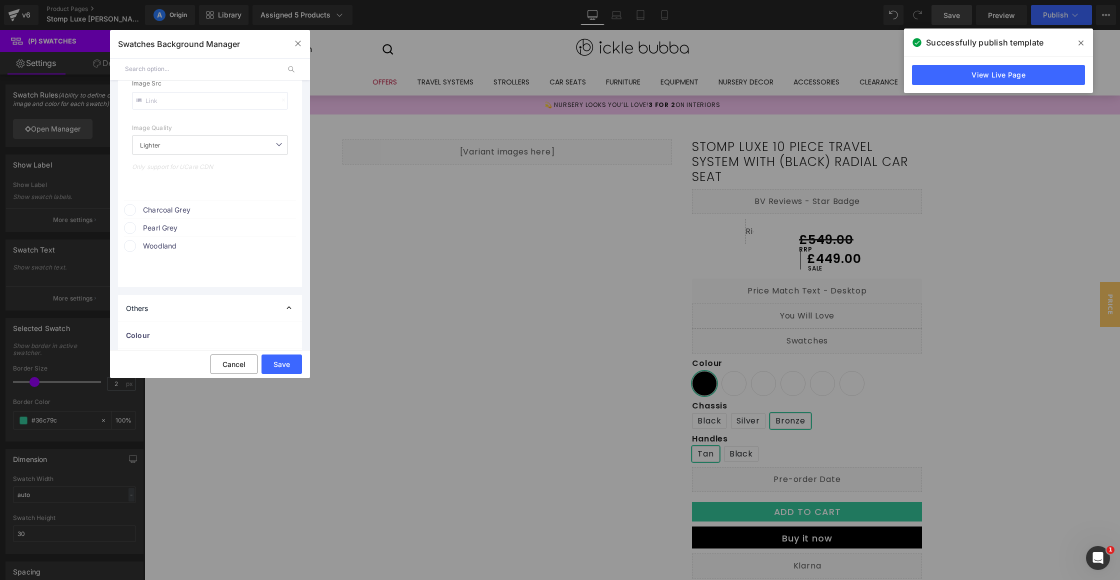
scroll to position [595, 0]
click at [185, 204] on span "Charcoal Grey" at bounding box center [219, 205] width 152 height 12
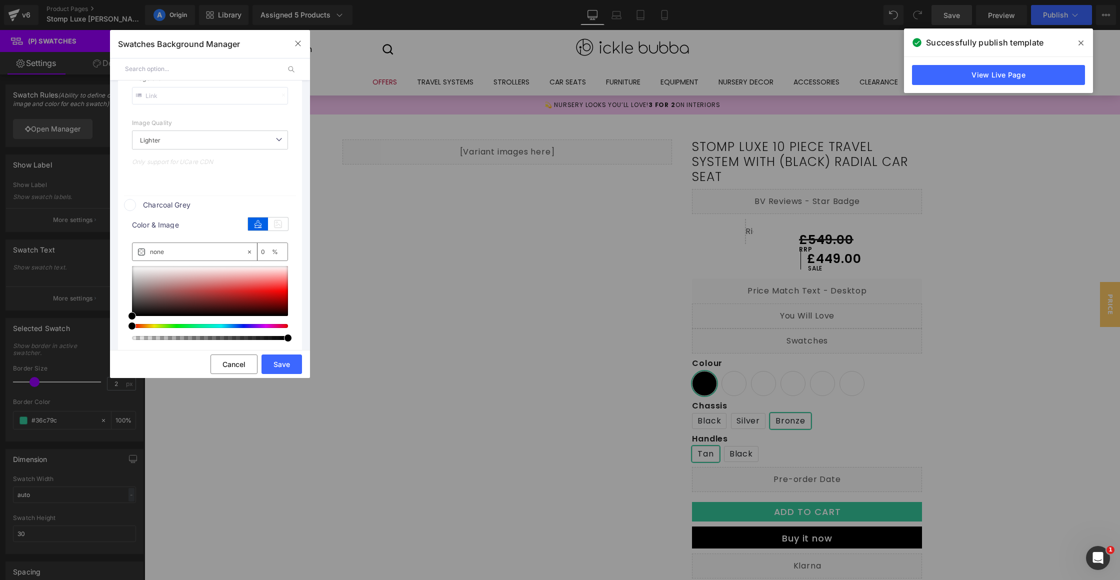
click at [274, 229] on div "Color & Image color" at bounding box center [210, 225] width 156 height 13
click at [274, 227] on icon at bounding box center [278, 223] width 20 height 13
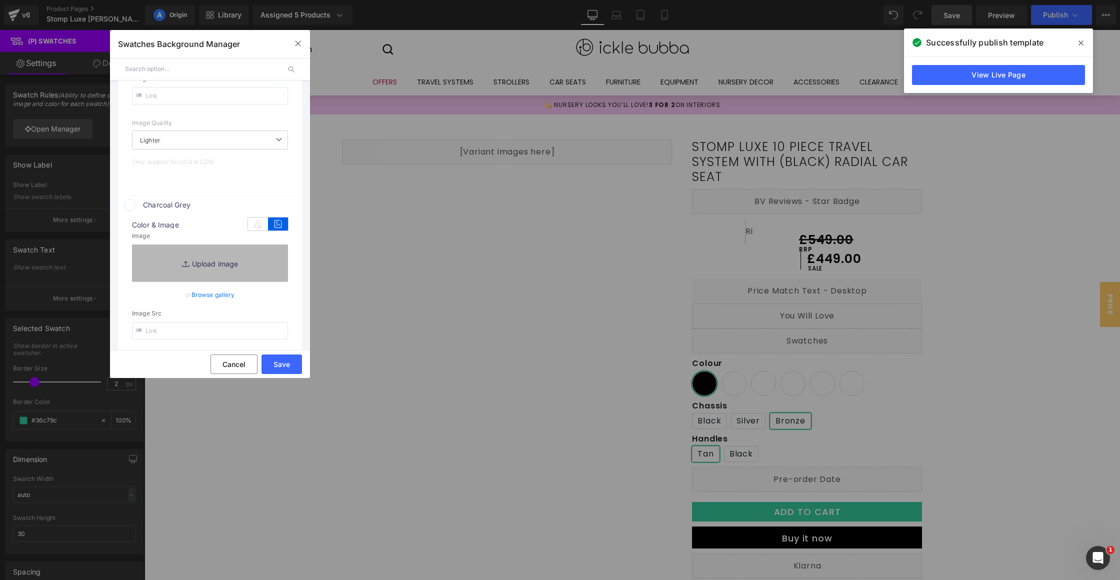
click at [233, 262] on link "Replace Image" at bounding box center [210, 262] width 156 height 37
type input "C:\fakepath\charcoal-grey.png"
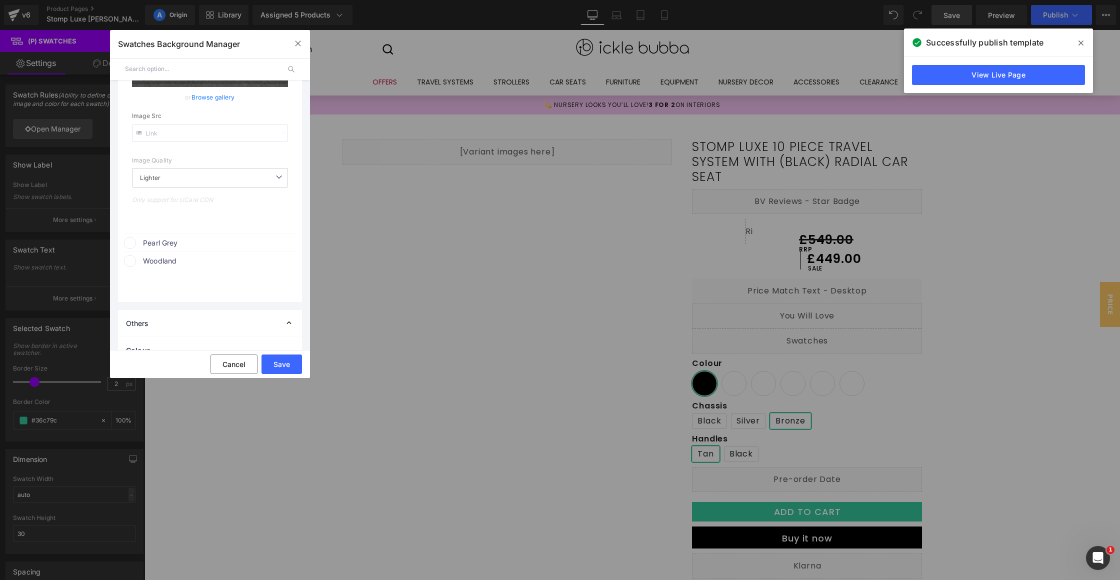
scroll to position [821, 0]
click at [169, 217] on li "Charcoal Grey color Color & Image color none 0 % Image Replace Image Upload ima…" at bounding box center [210, 95] width 172 height 253
click at [167, 225] on span "Pearl Grey" at bounding box center [219, 231] width 152 height 12
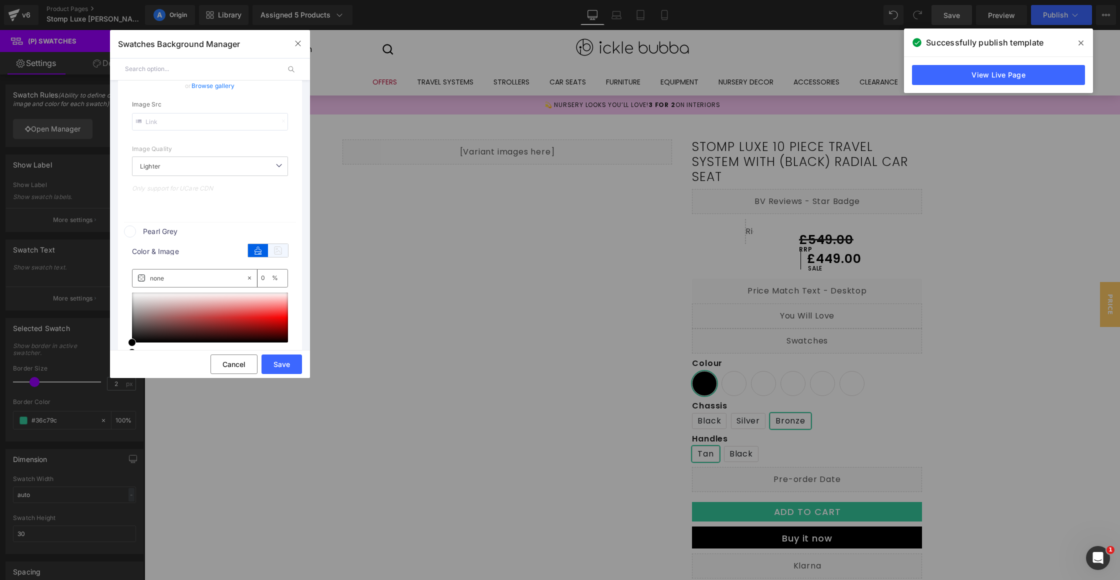
click at [280, 247] on icon at bounding box center [278, 250] width 20 height 13
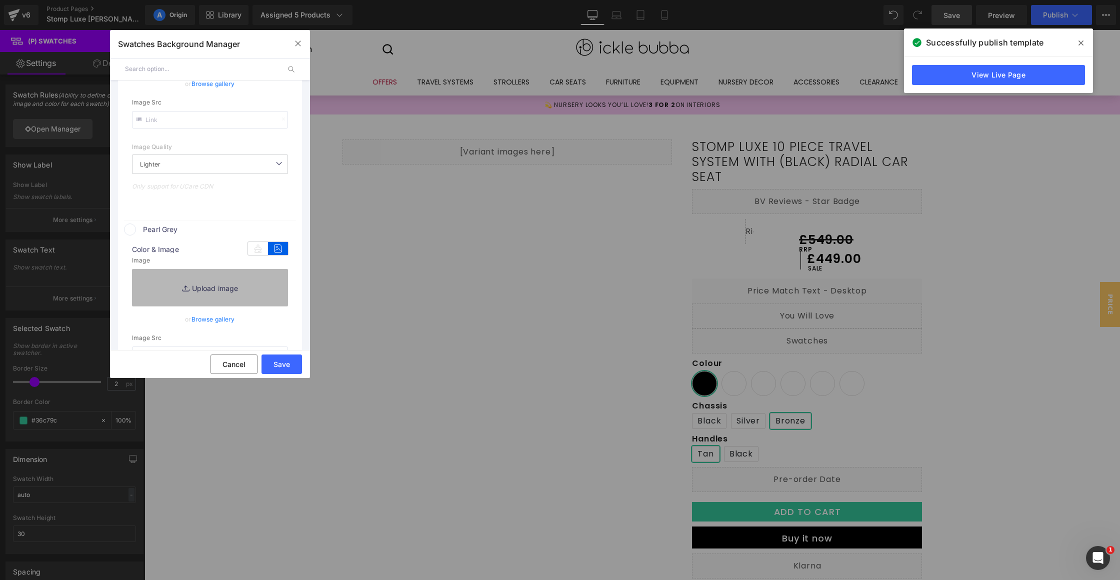
scroll to position [824, 0]
click at [214, 287] on link "Replace Image" at bounding box center [210, 286] width 156 height 37
type input "C:\fakepath\pearl-grey.png"
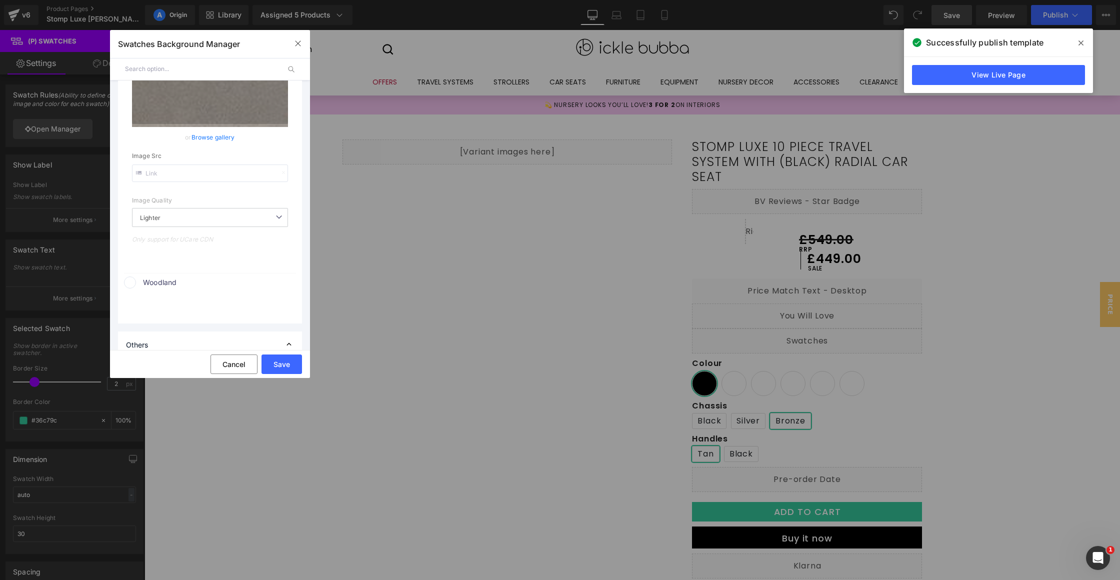
scroll to position [1024, 0]
click at [186, 277] on span "Woodland" at bounding box center [219, 281] width 152 height 12
click at [268, 296] on icon at bounding box center [278, 300] width 20 height 13
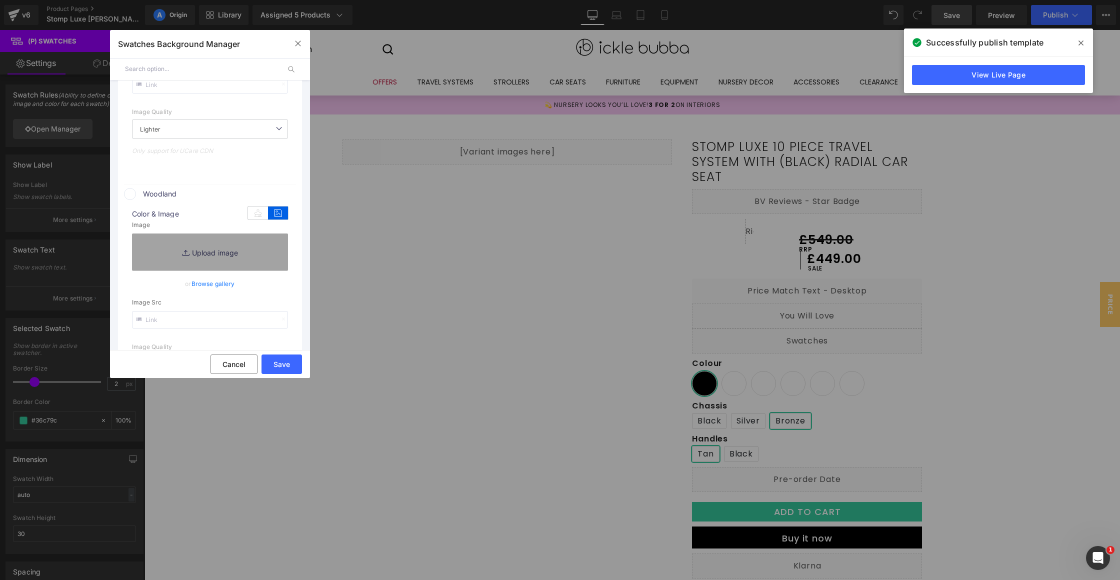
scroll to position [1147, 0]
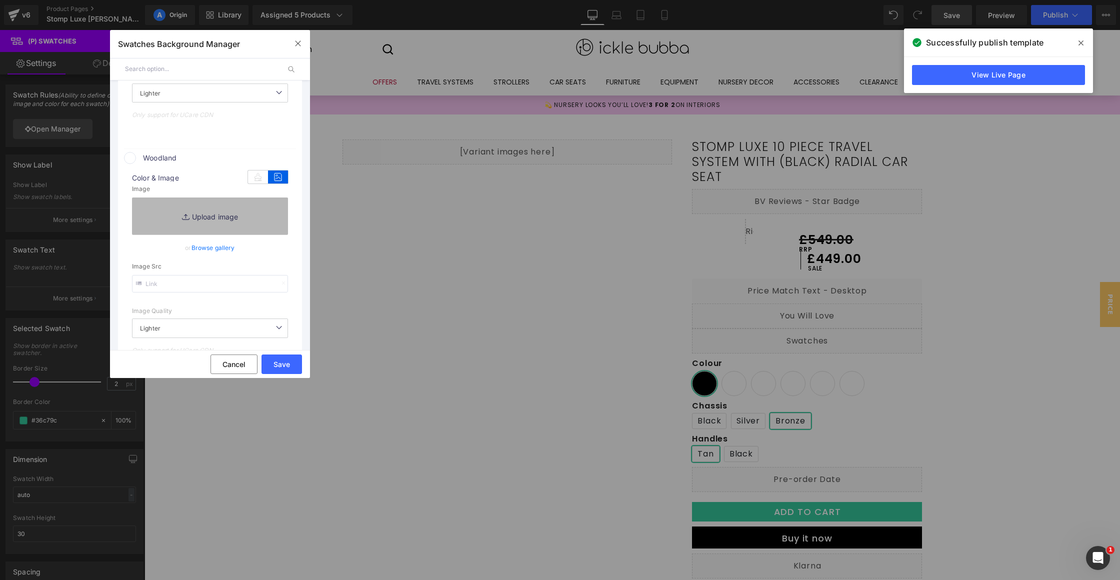
click at [218, 215] on link "Replace Image" at bounding box center [210, 215] width 156 height 37
type input "C:\fakepath\woodland.png"
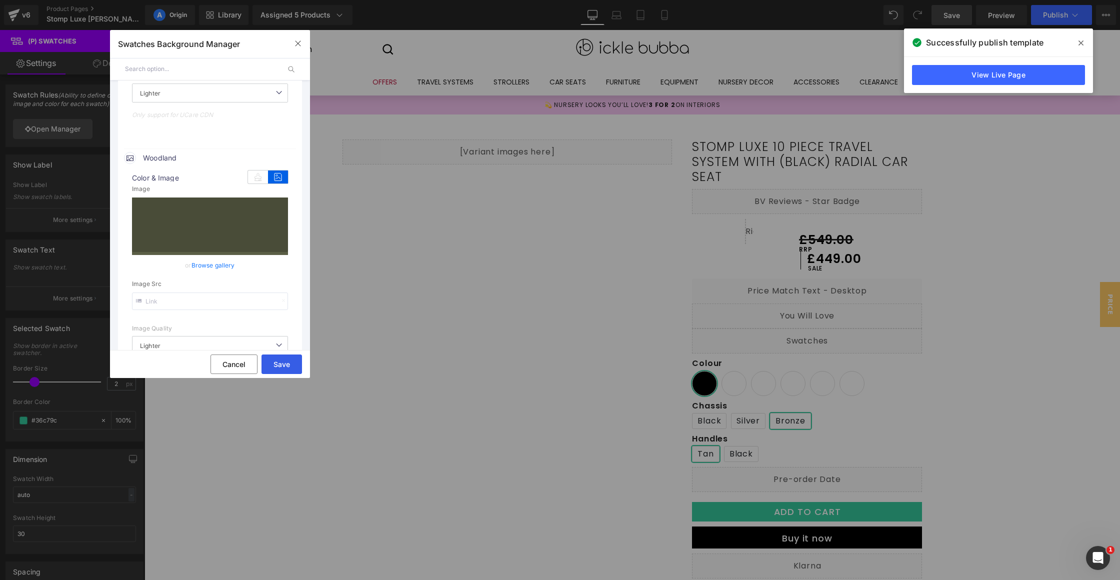
click at [288, 367] on button "Save" at bounding box center [281, 363] width 40 height 19
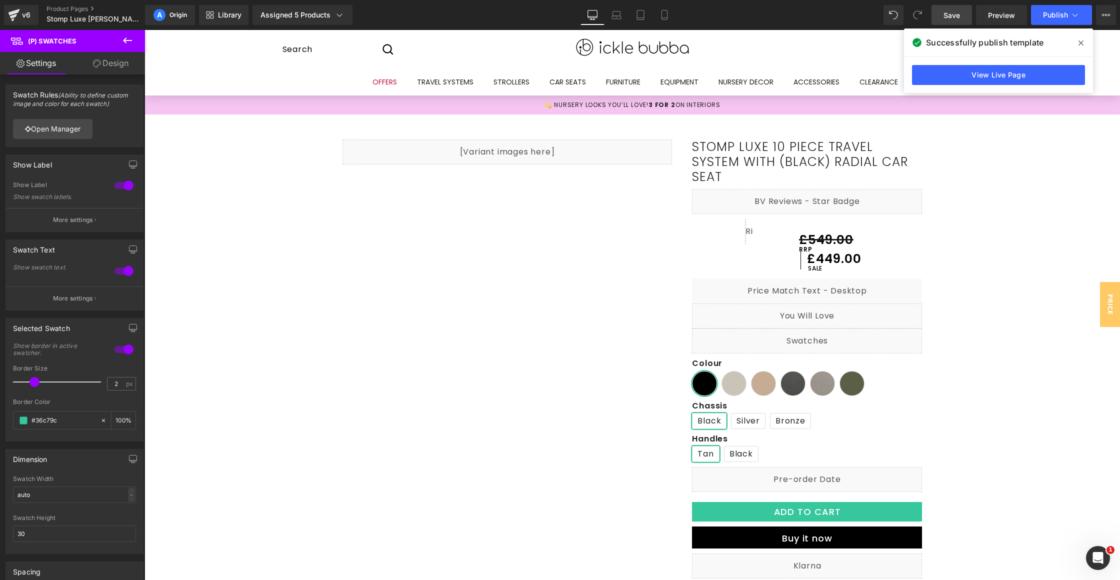
click at [950, 17] on span "Save" at bounding box center [951, 15] width 16 height 10
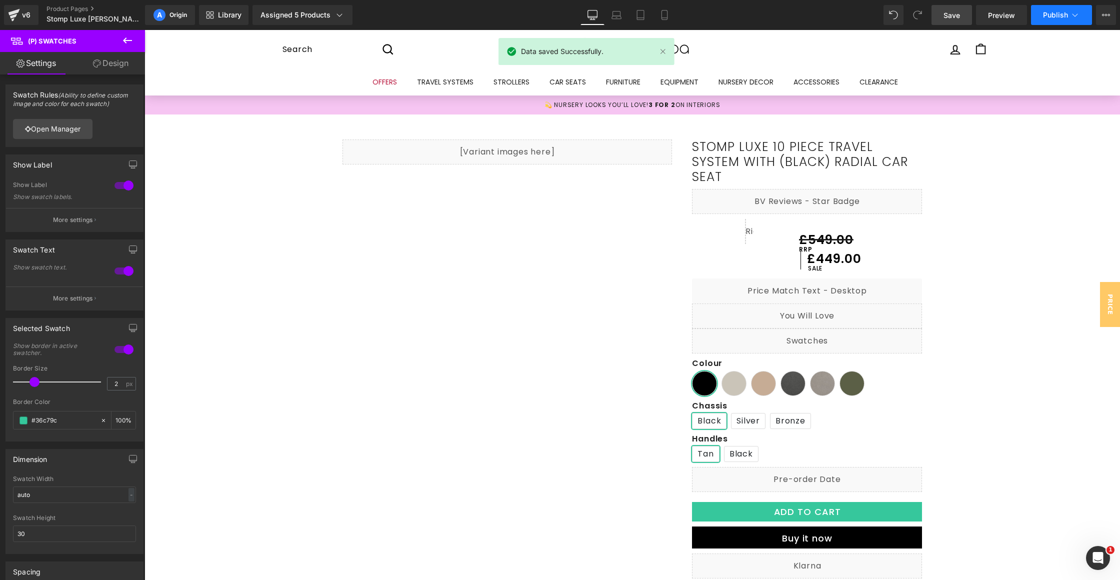
click at [1051, 17] on span "Publish" at bounding box center [1055, 15] width 25 height 8
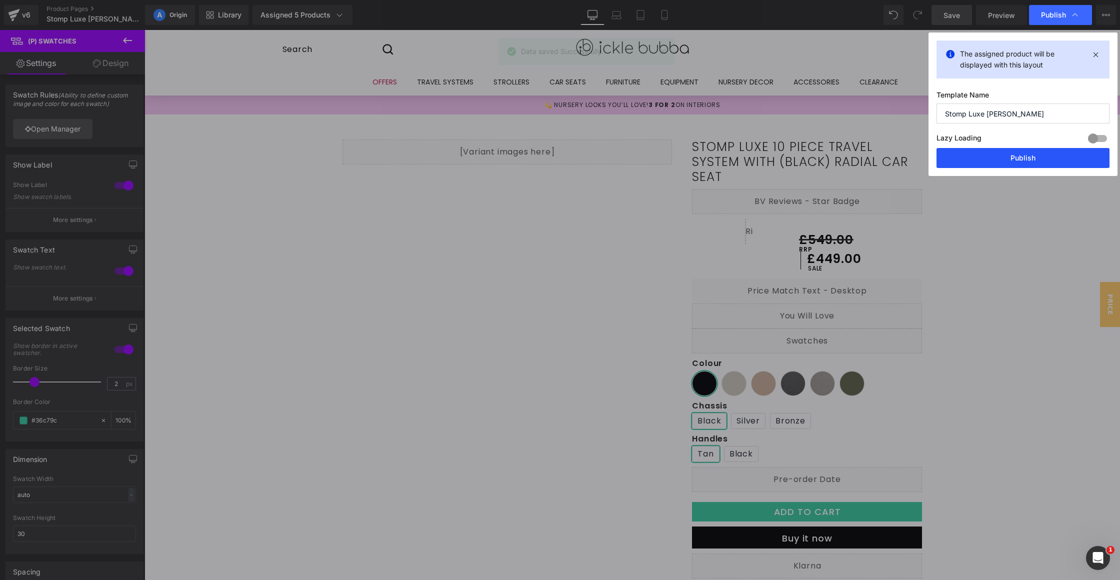
click at [1018, 157] on button "Publish" at bounding box center [1022, 158] width 173 height 20
